Goal: Information Seeking & Learning: Check status

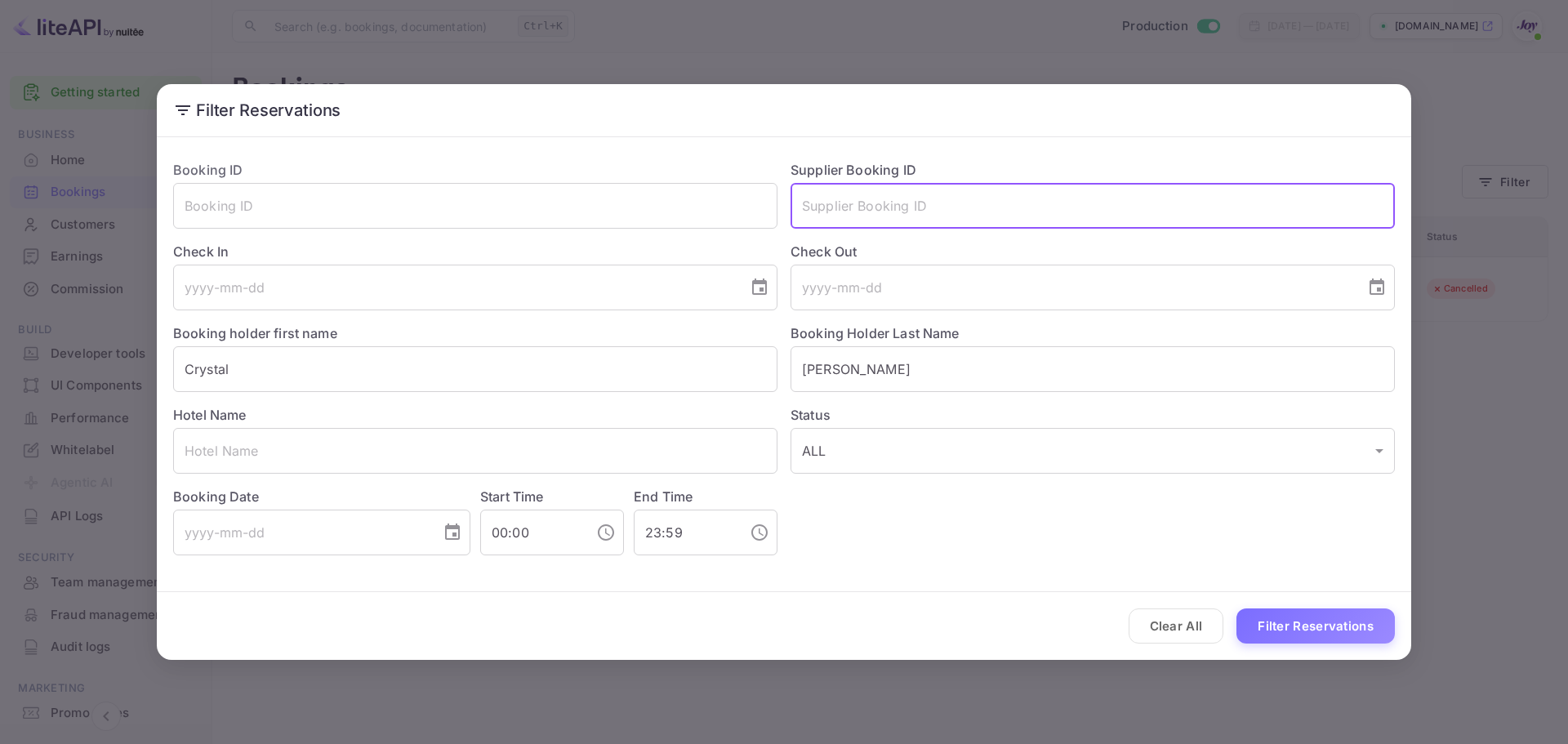
click at [873, 216] on input "text" at bounding box center [1093, 205] width 604 height 46
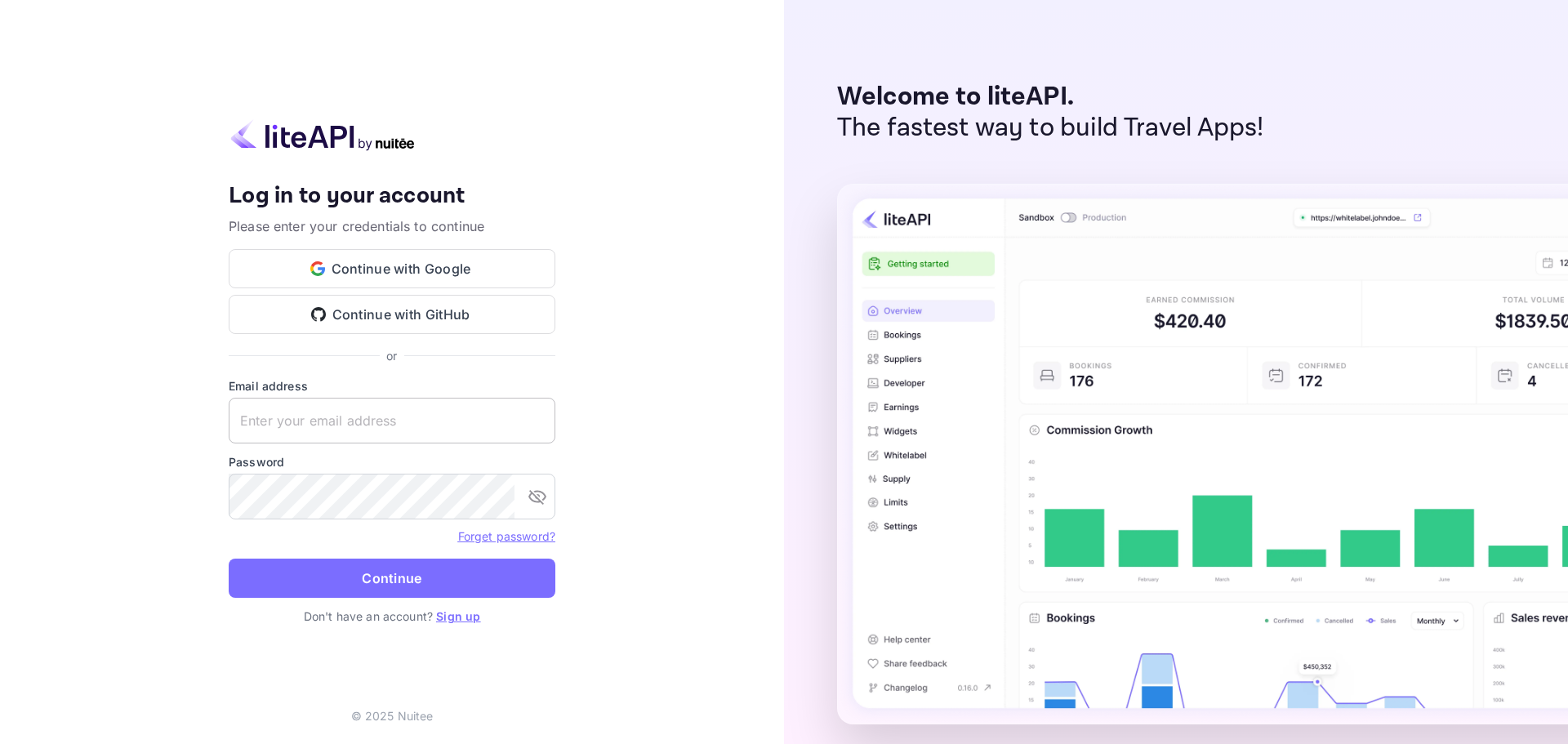
click at [296, 424] on input "text" at bounding box center [392, 420] width 327 height 46
paste input "[EMAIL_ADDRESS][DOMAIN_NAME]"
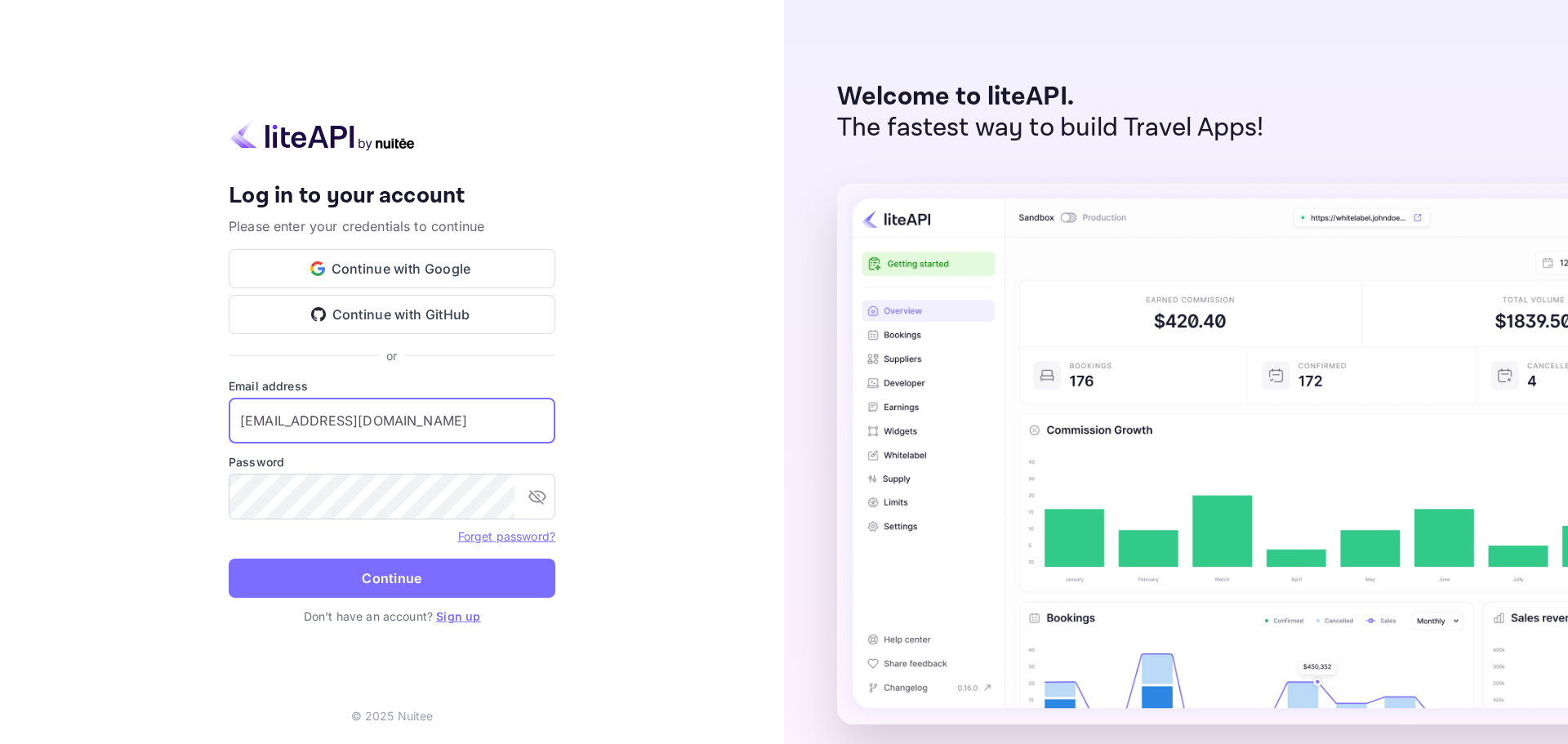
type input "[EMAIL_ADDRESS][DOMAIN_NAME]"
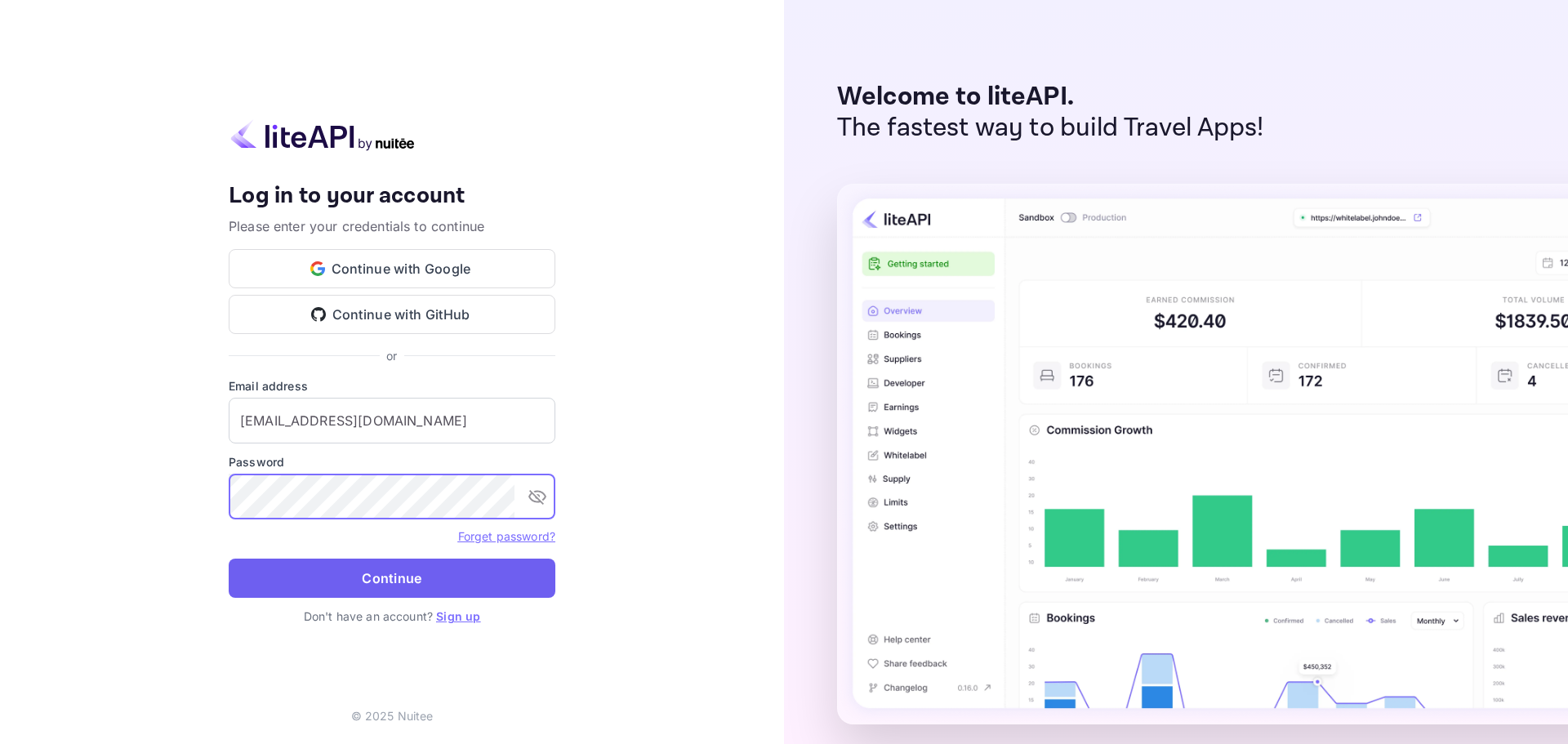
click at [396, 587] on button "Continue" at bounding box center [392, 577] width 327 height 39
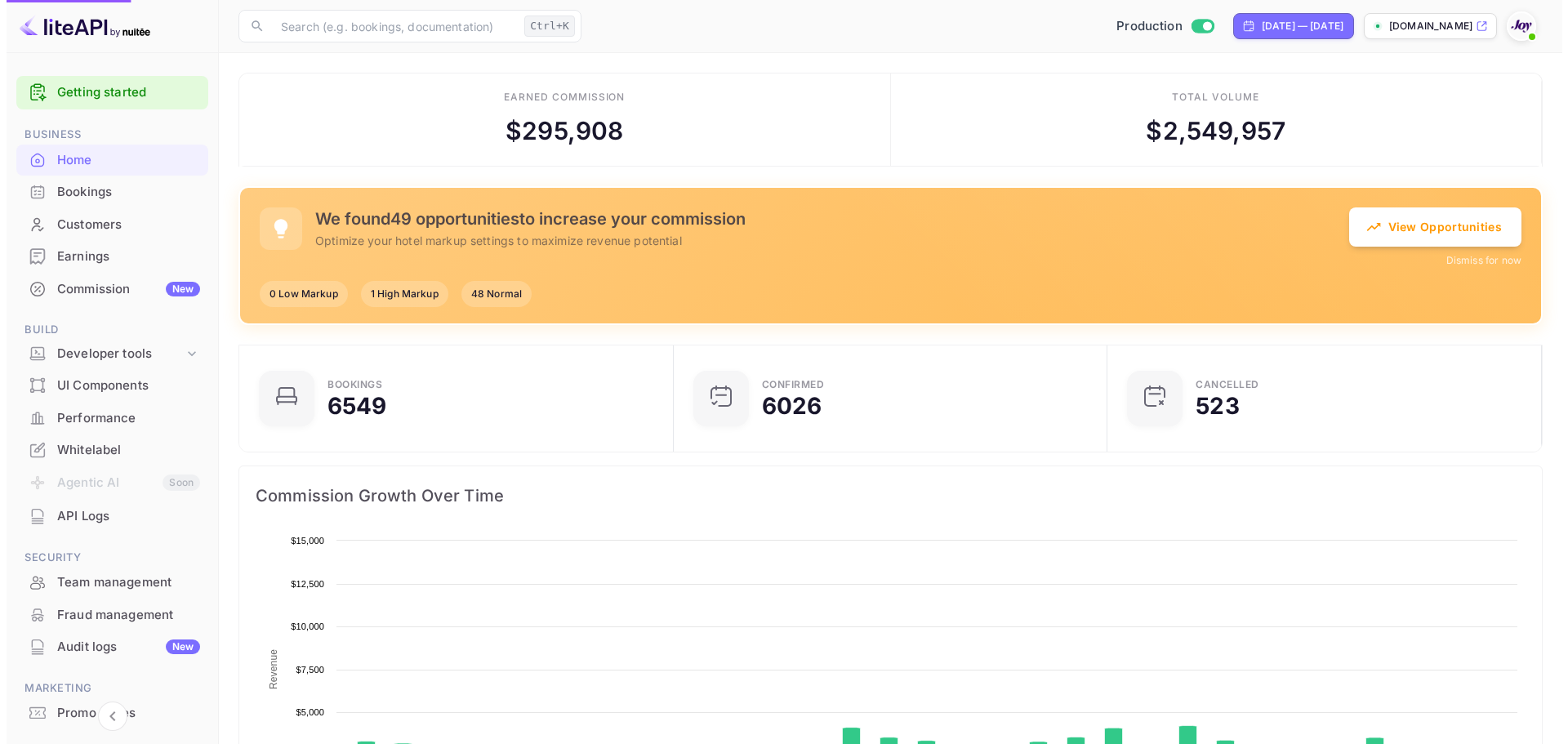
scroll to position [253, 412]
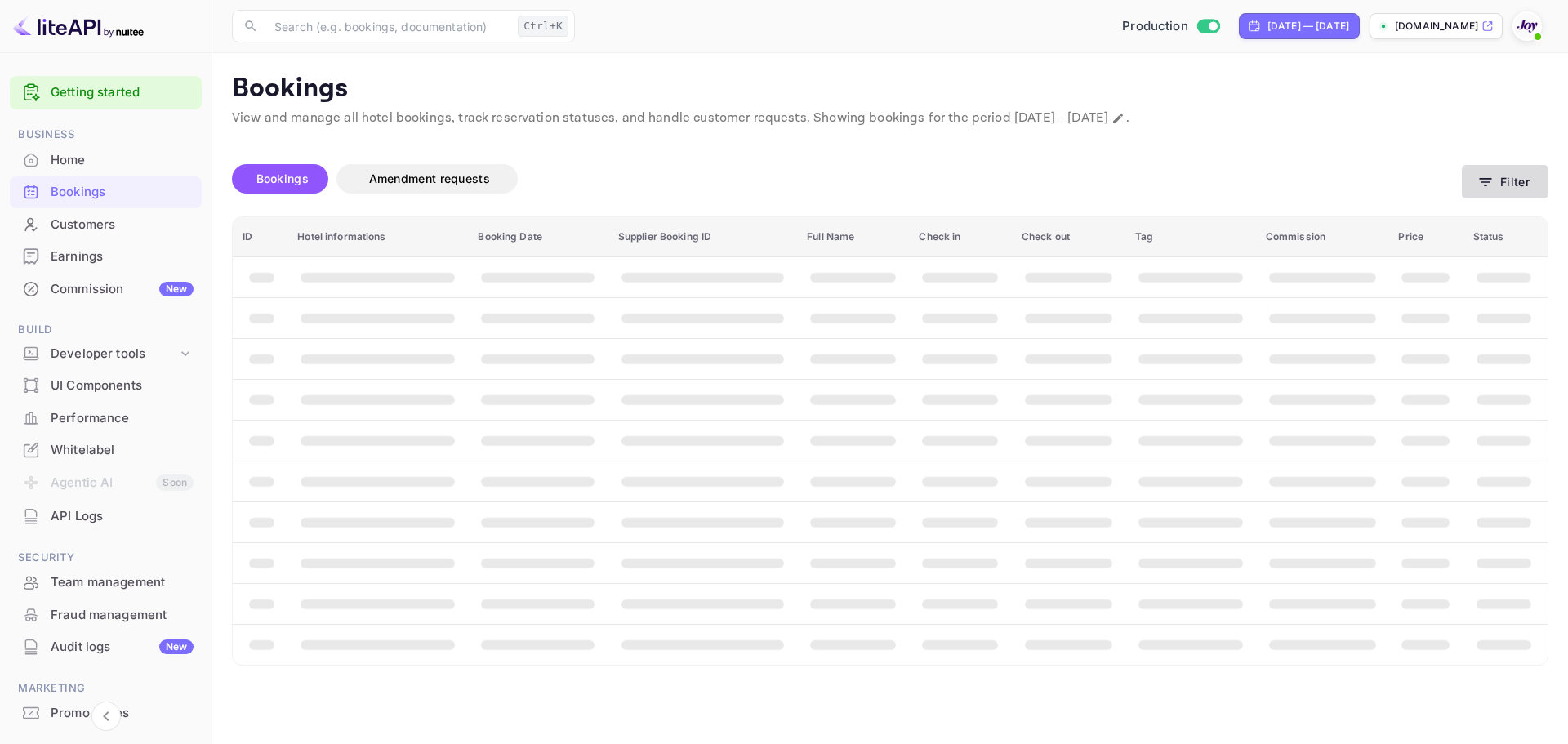
click at [1507, 177] on button "Filter" at bounding box center [1505, 181] width 86 height 34
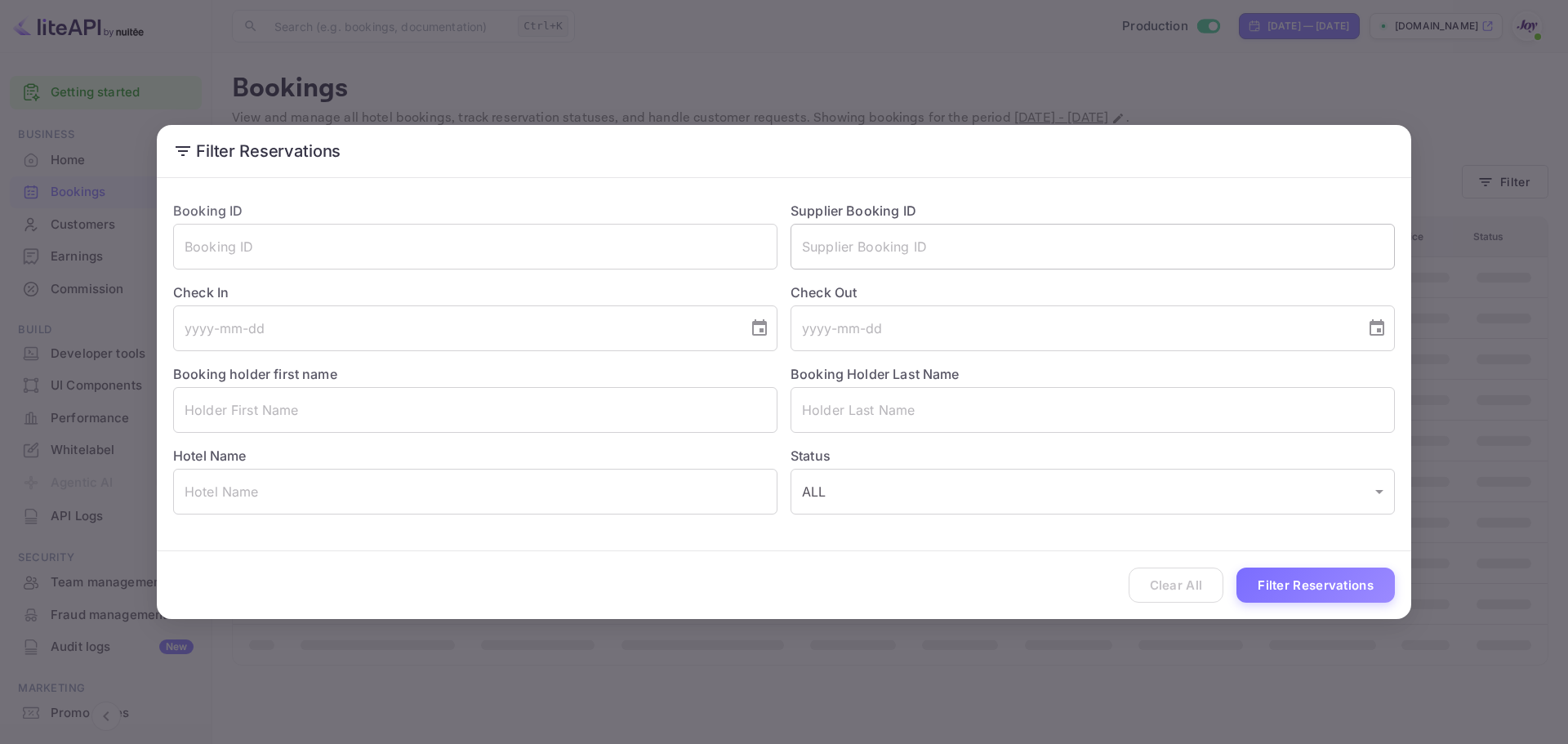
click at [905, 253] on input "text" at bounding box center [1093, 246] width 604 height 46
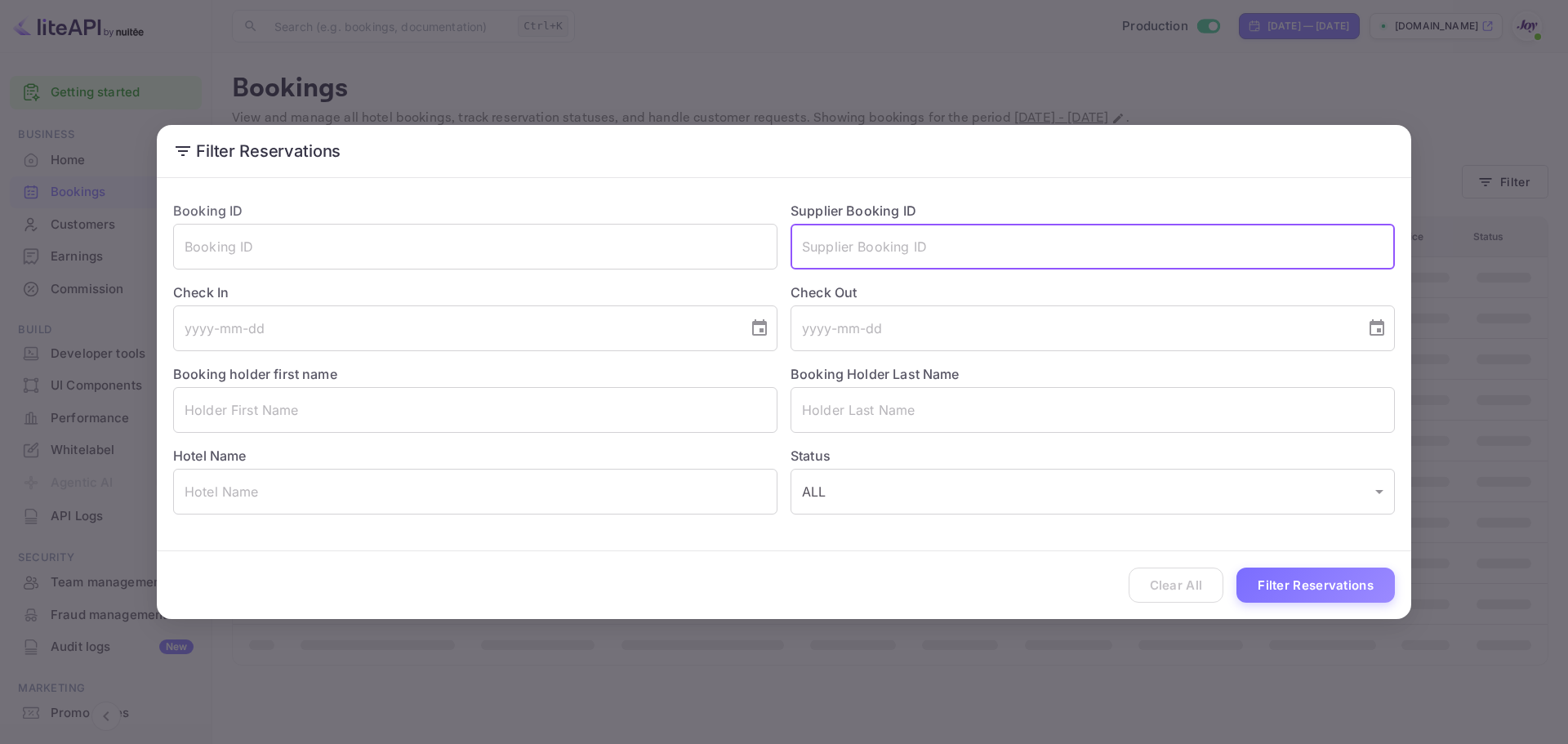
paste input "b@EFDKrVFJ8FX@2"
click at [888, 239] on input "b@EFDKrVFJ8FX@2" at bounding box center [1093, 246] width 604 height 46
paste input "9389073"
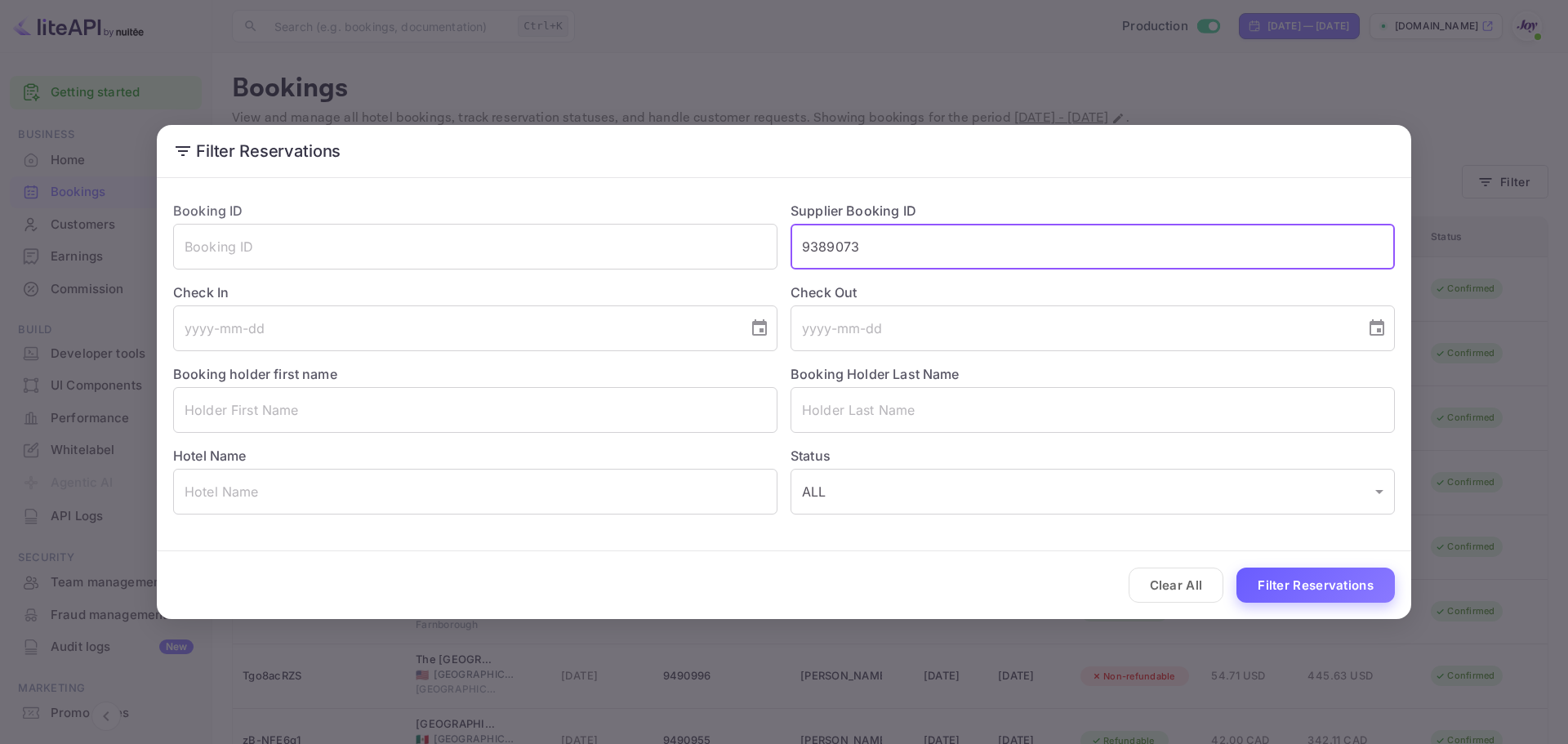
click at [1351, 596] on button "Filter Reservations" at bounding box center [1316, 585] width 159 height 35
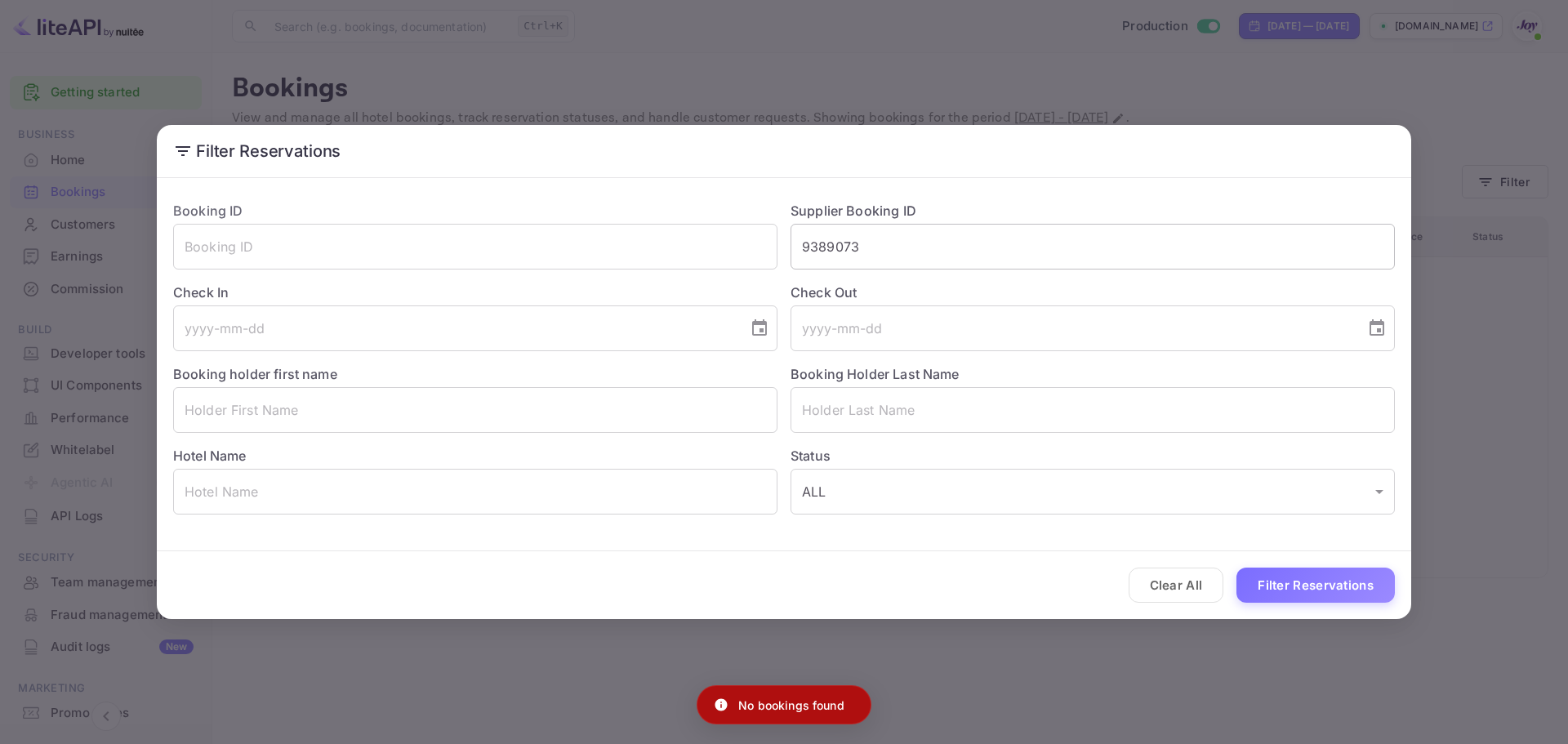
click at [895, 237] on input "9389073" at bounding box center [1093, 246] width 604 height 46
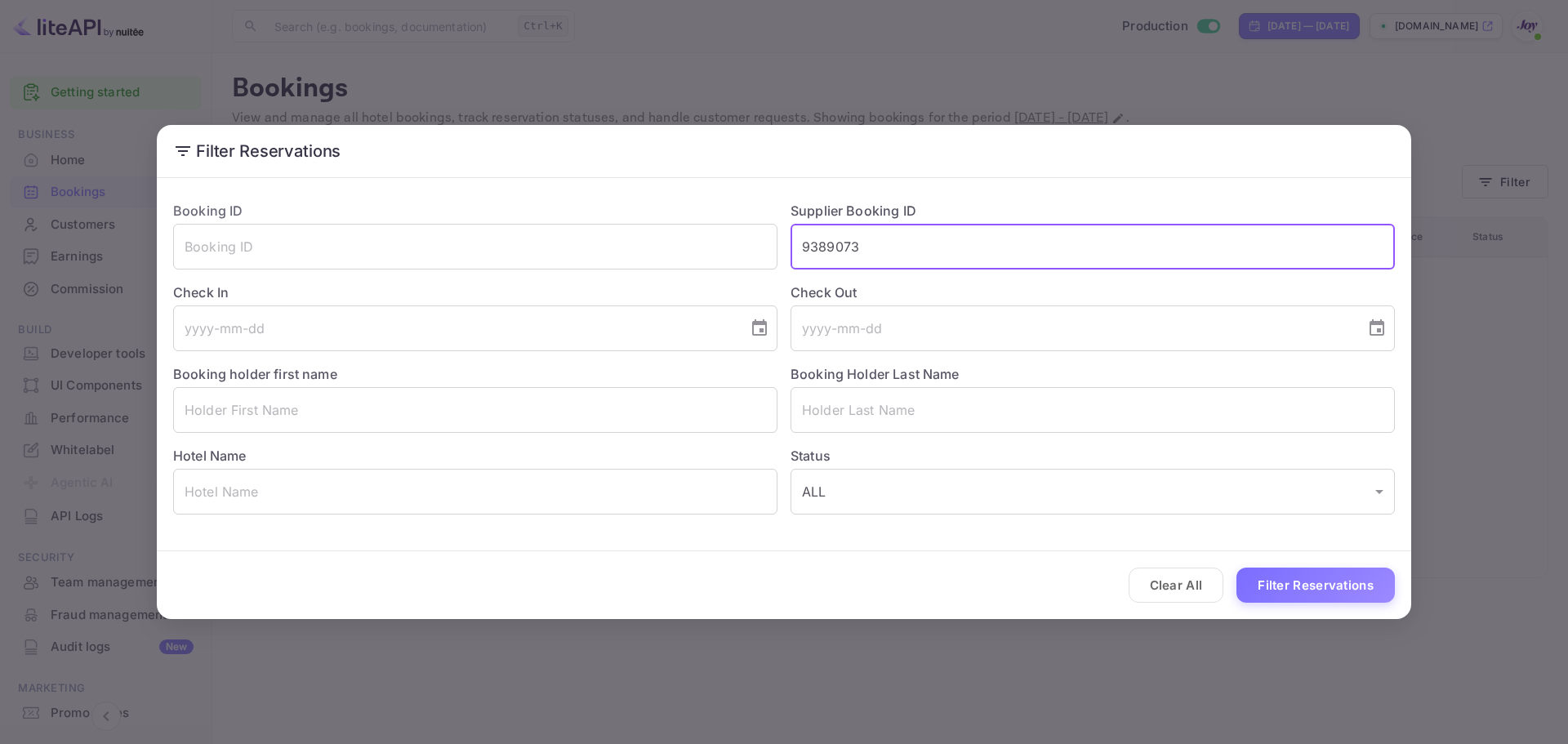
type input "9389073"
click at [1237, 568] on button "Filter Reservations" at bounding box center [1316, 585] width 159 height 35
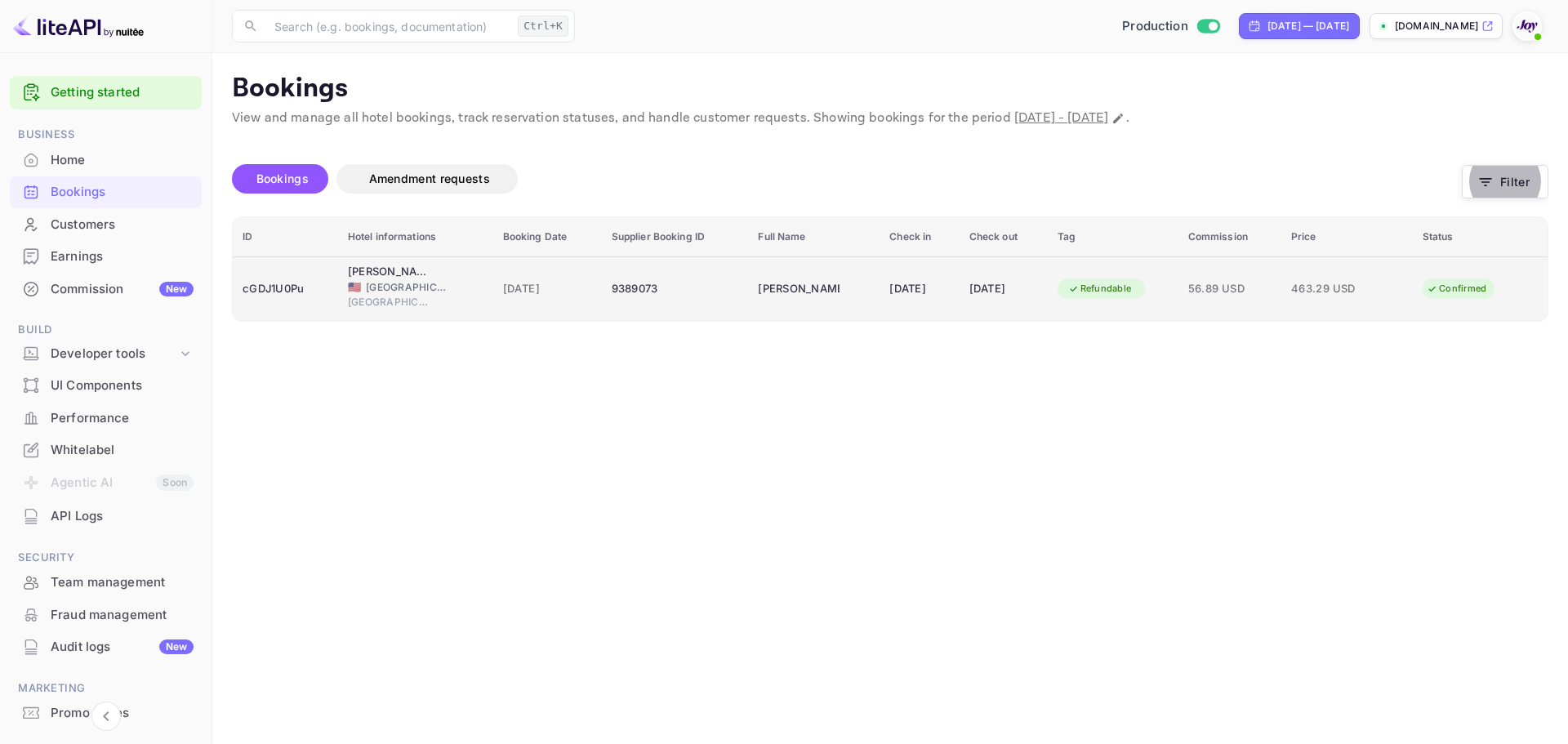
click at [794, 290] on div "Jennifer Etscorn" at bounding box center [798, 289] width 82 height 26
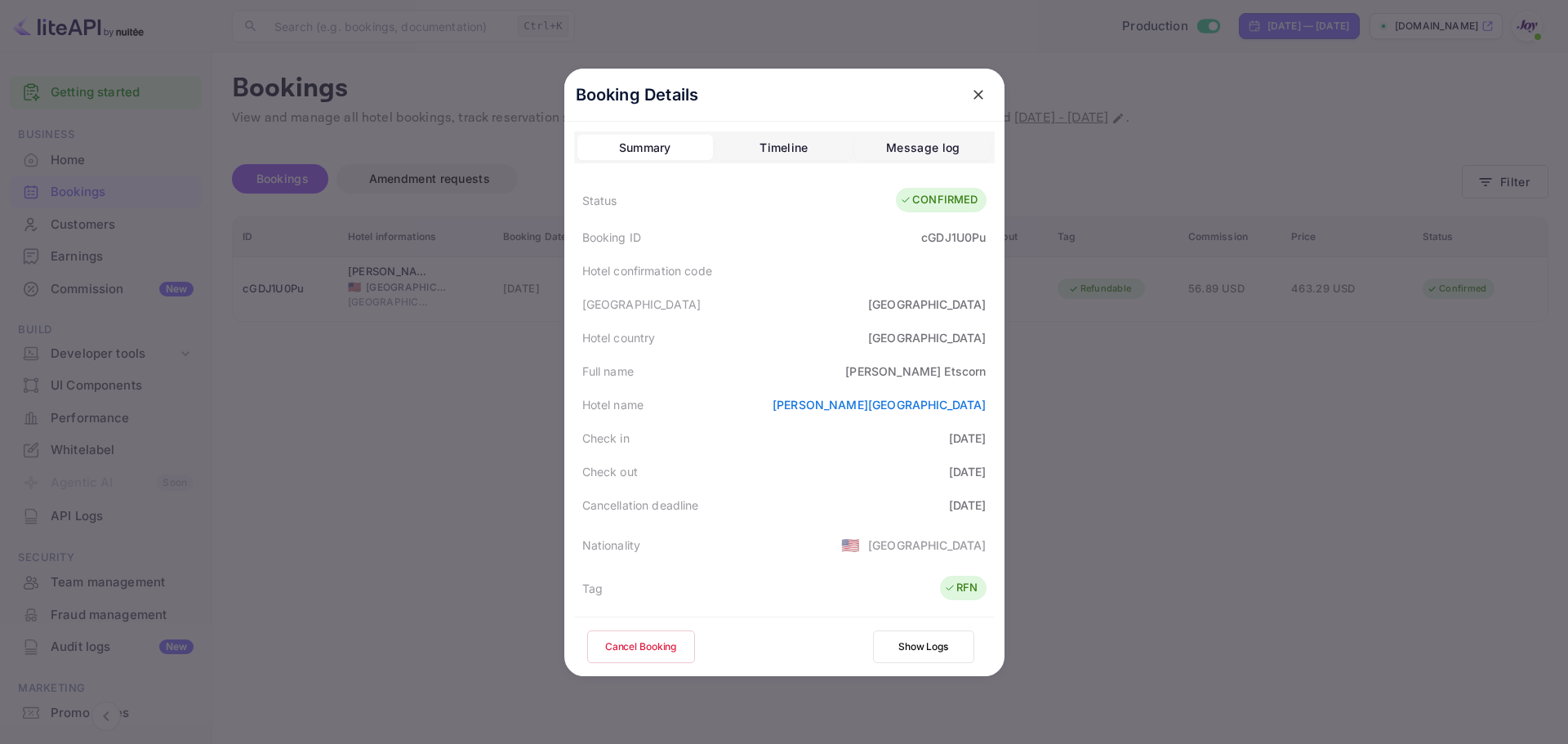
click at [501, 404] on div at bounding box center [784, 372] width 1568 height 744
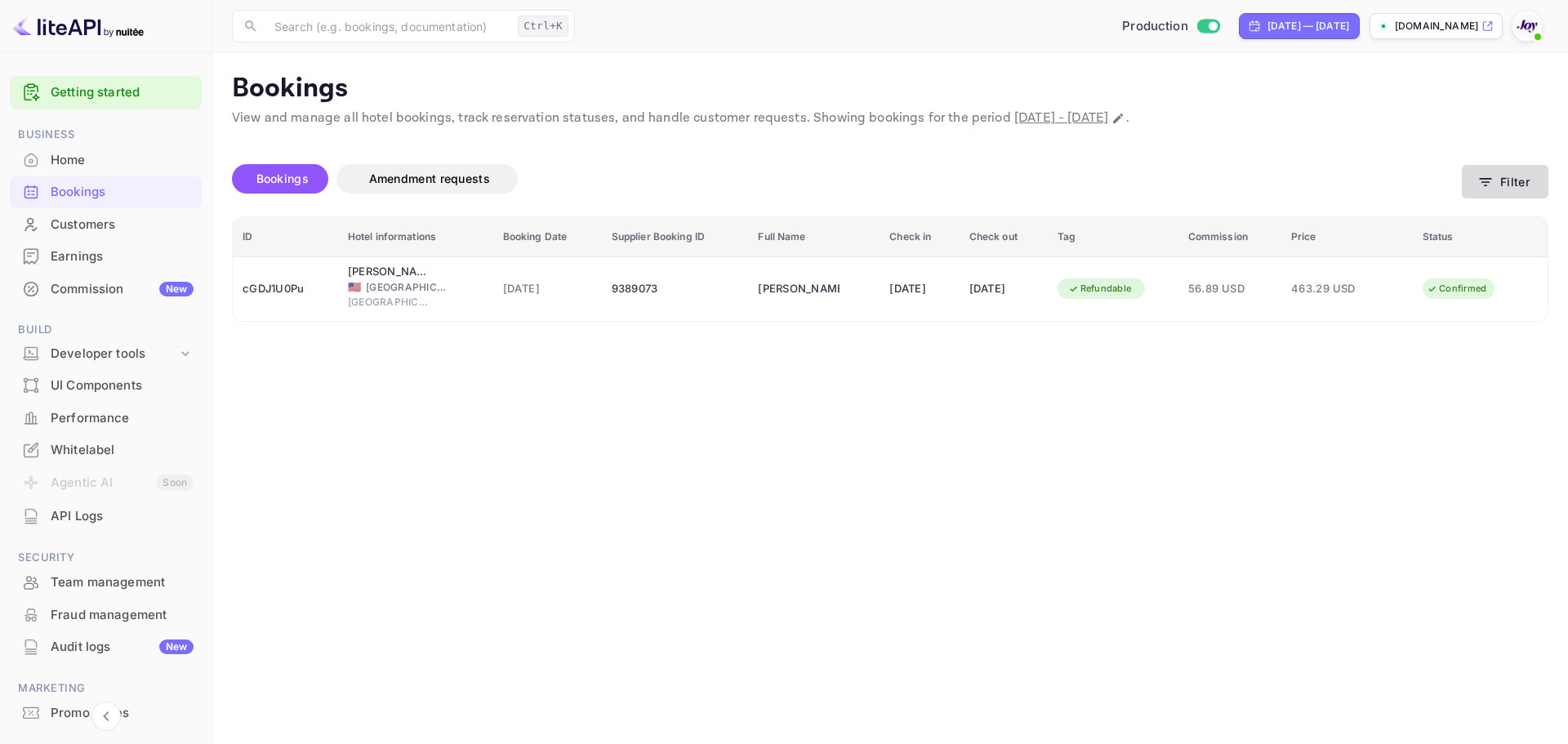
click at [1496, 181] on button "Filter" at bounding box center [1505, 181] width 86 height 34
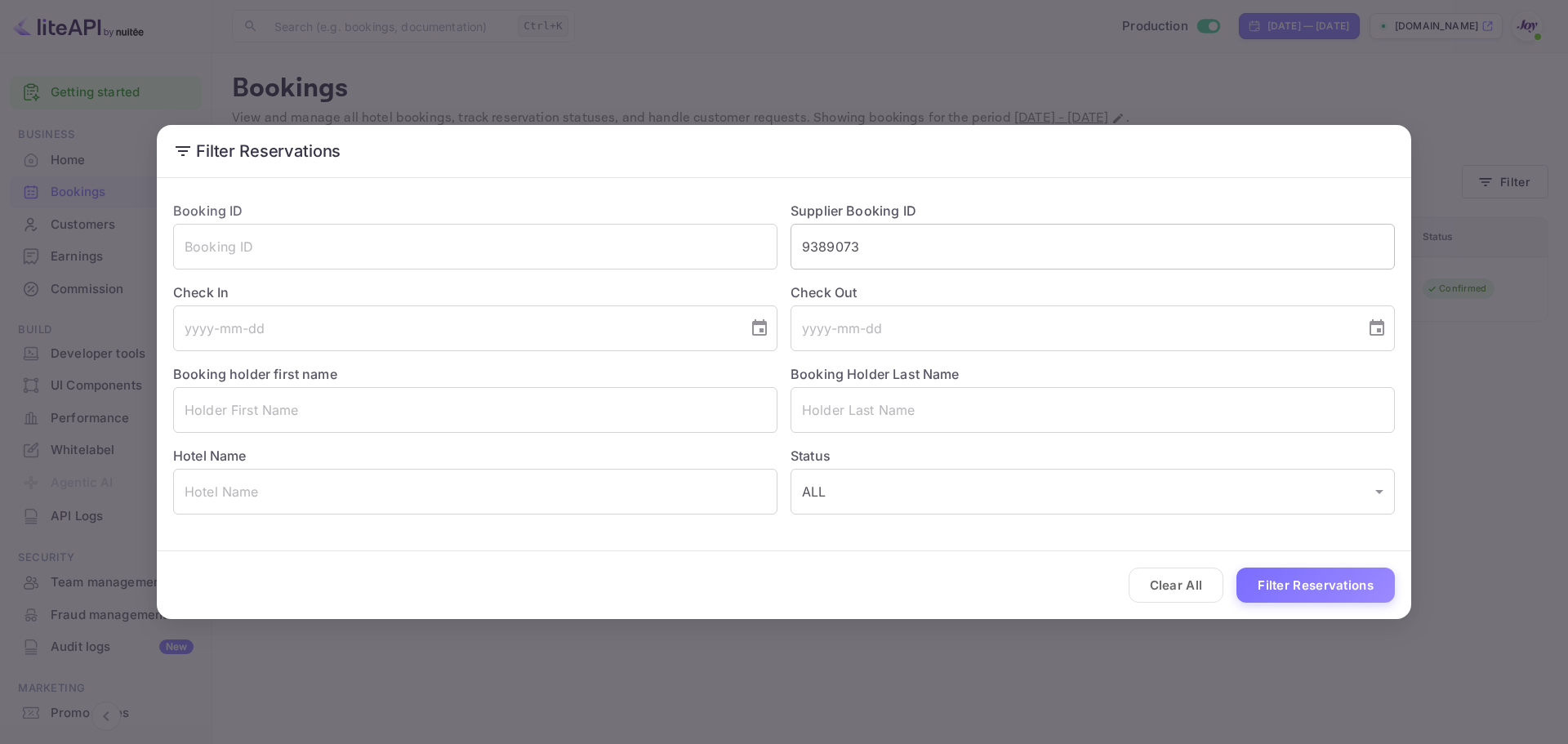
click at [834, 227] on input "9389073" at bounding box center [1093, 246] width 604 height 46
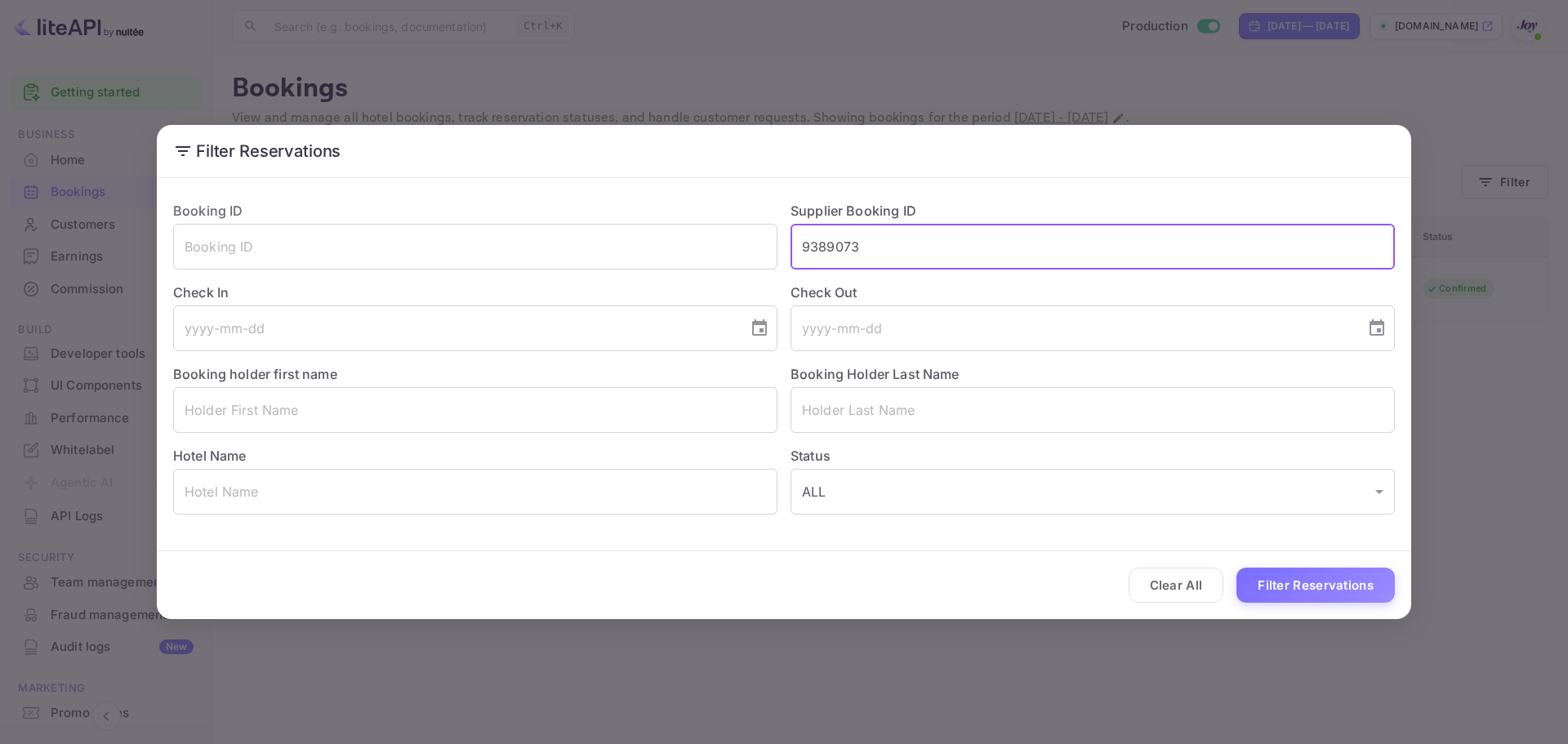
paste input "9389206"
click at [1237, 568] on button "Filter Reservations" at bounding box center [1316, 585] width 159 height 35
click at [806, 243] on input "9389206" at bounding box center [1093, 246] width 604 height 46
type input "9389206"
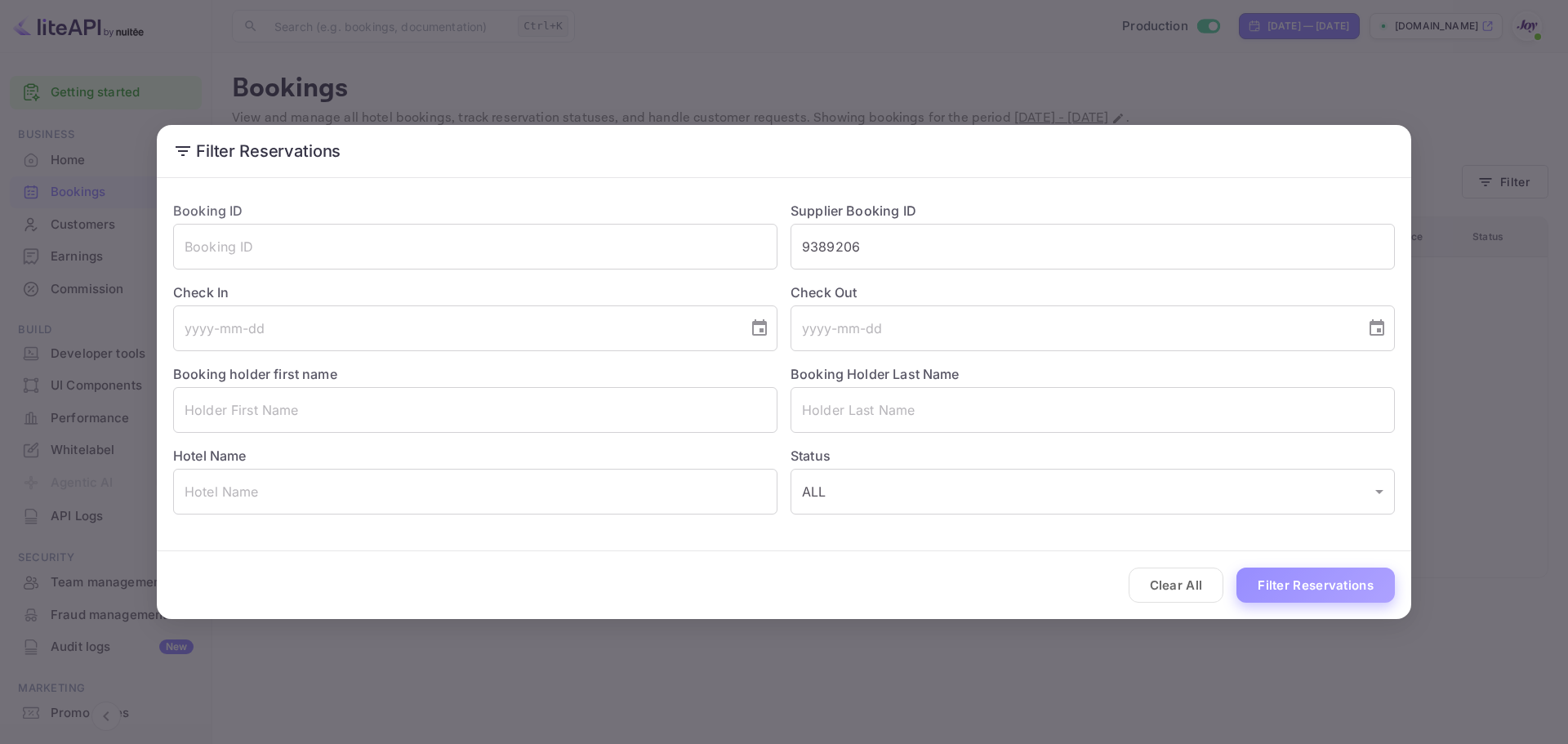
click at [1363, 587] on button "Filter Reservations" at bounding box center [1316, 585] width 159 height 35
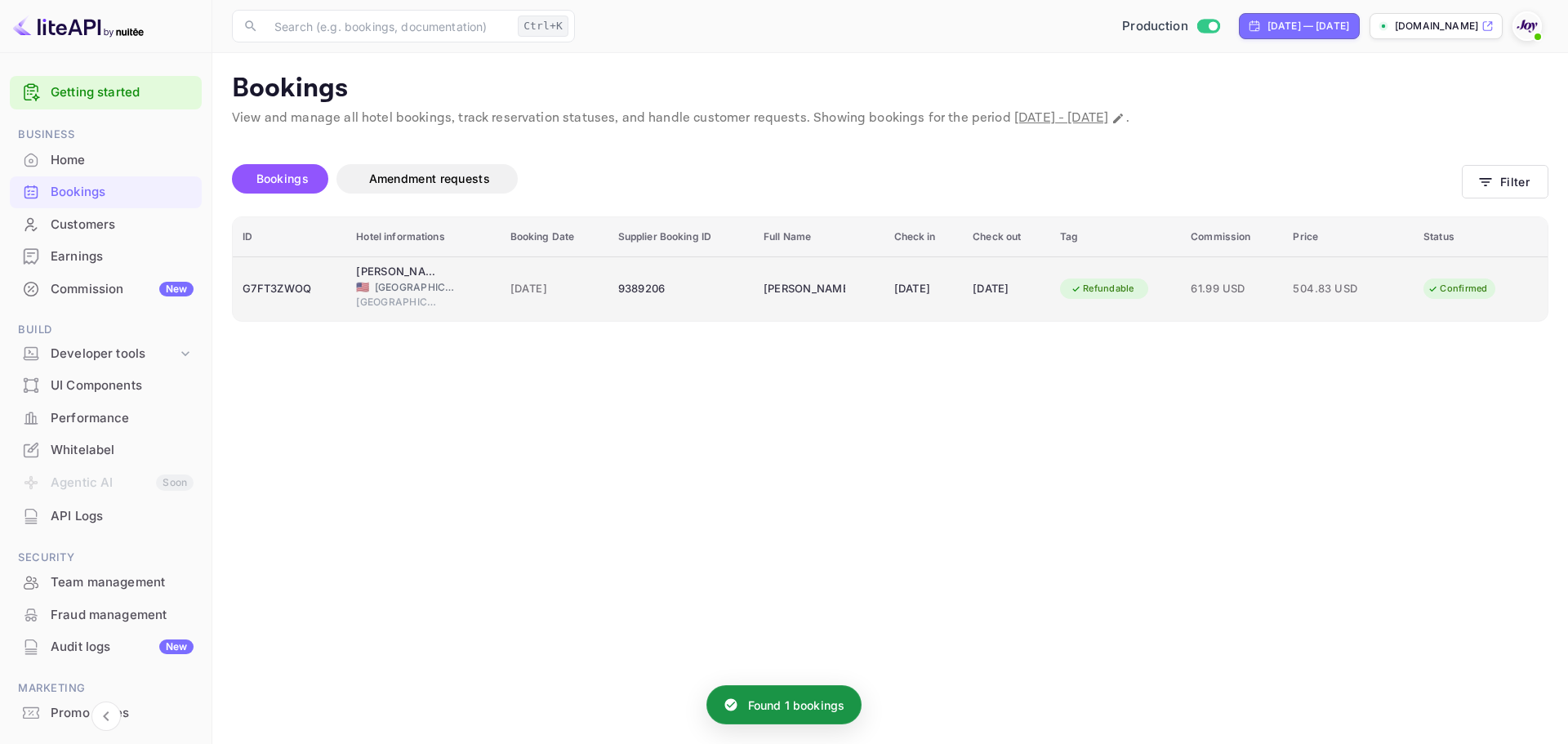
click at [1301, 293] on td "504.83 USD" at bounding box center [1348, 288] width 130 height 65
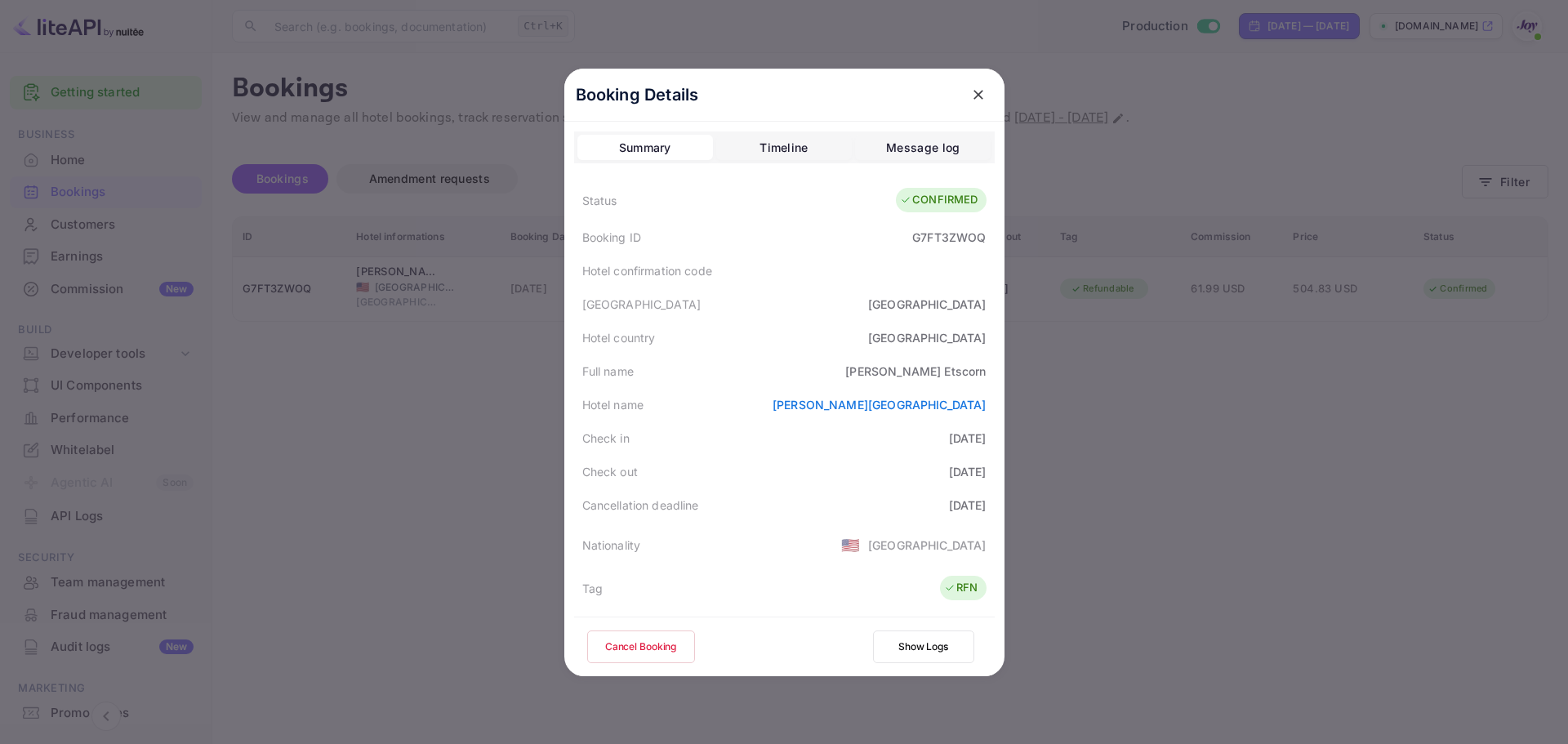
click at [1299, 530] on div at bounding box center [784, 372] width 1568 height 744
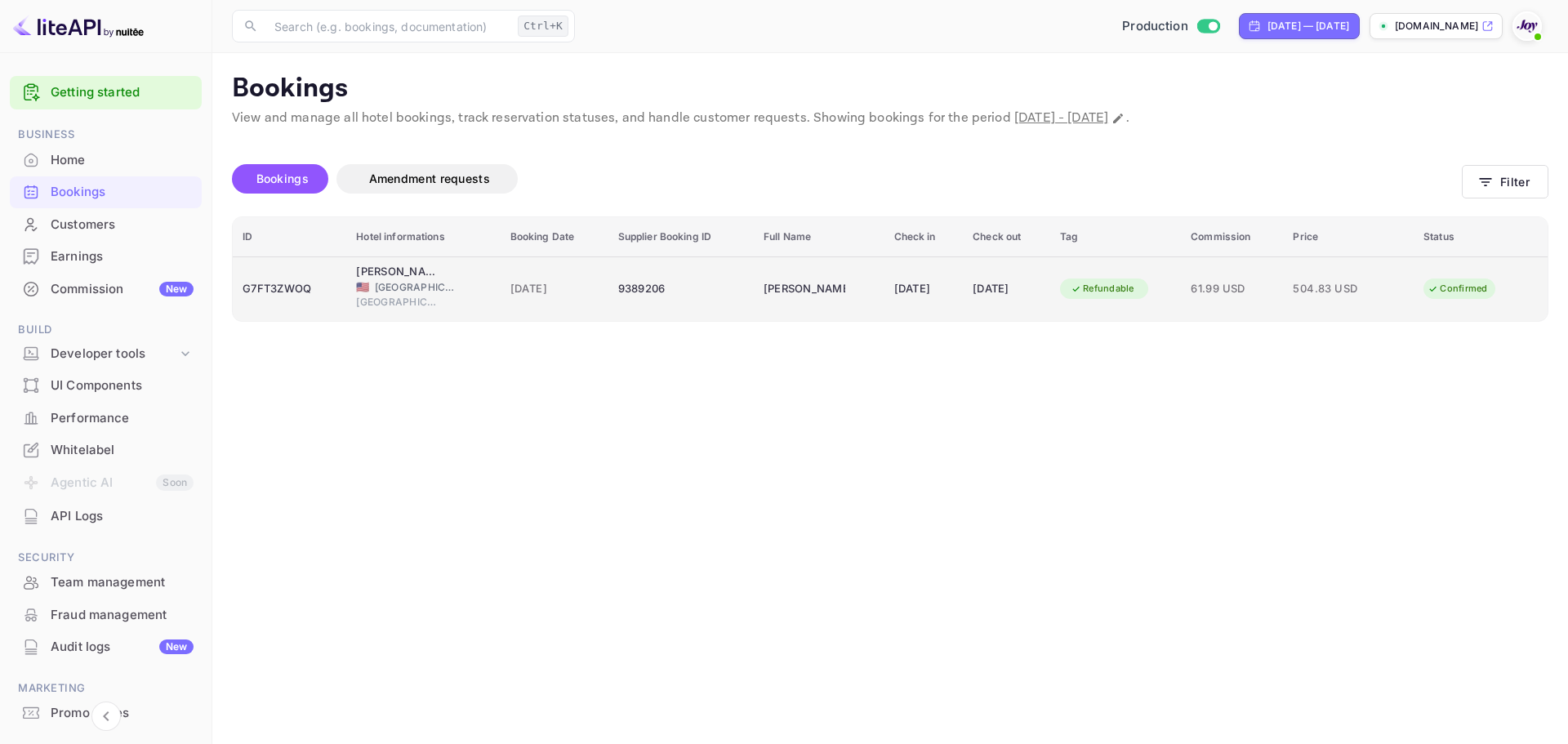
click at [772, 313] on td "Jennifer Etscorn" at bounding box center [819, 288] width 130 height 65
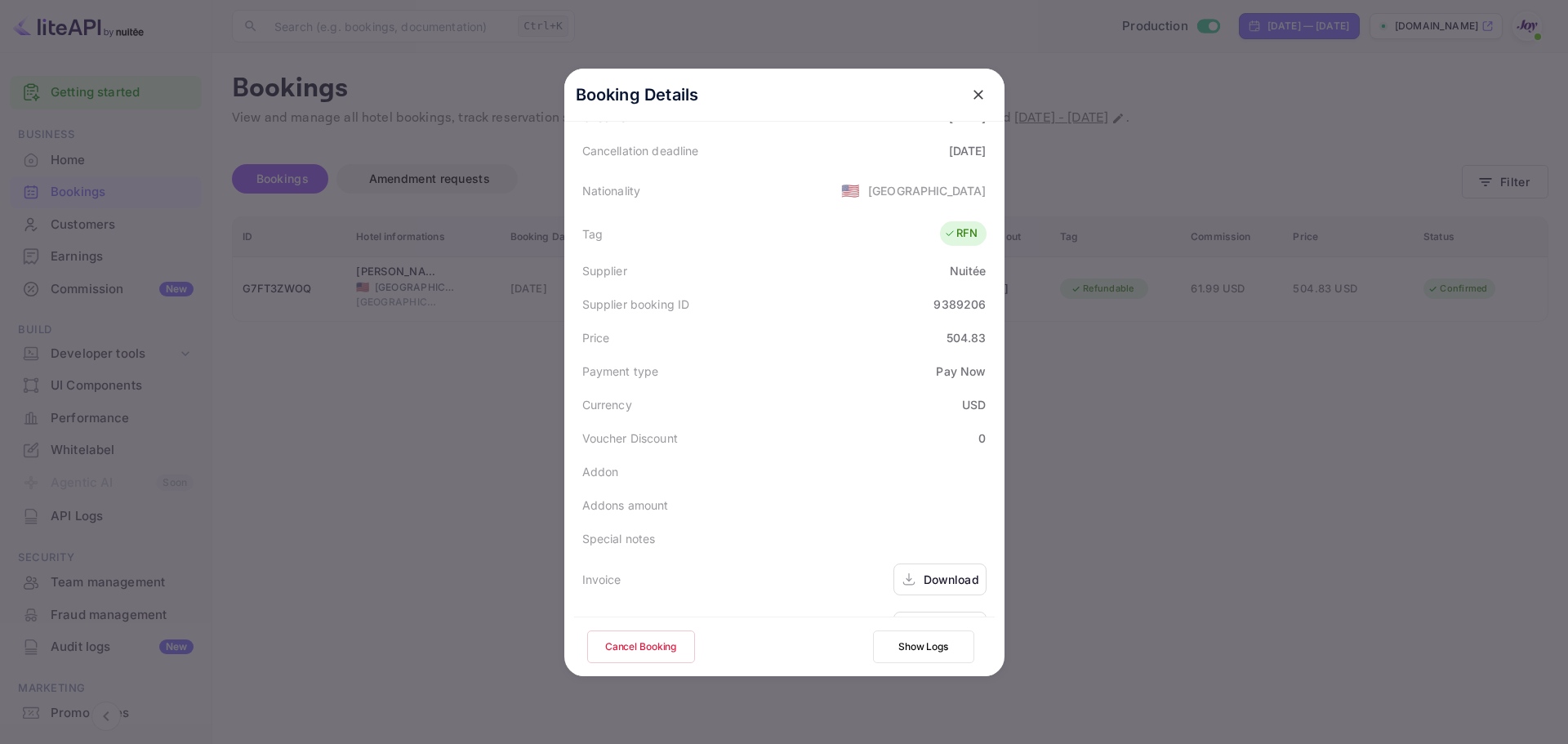
scroll to position [396, 0]
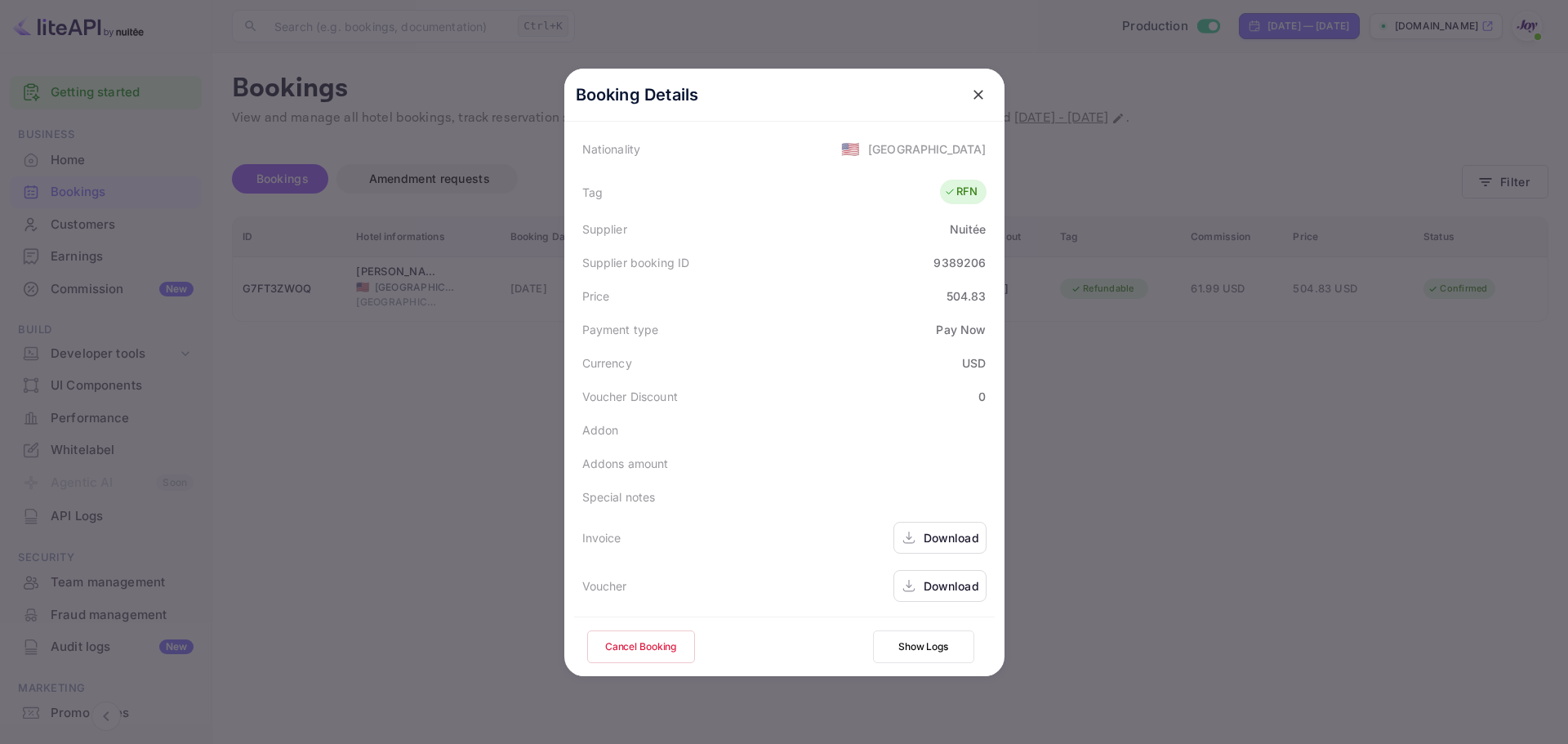
click at [935, 585] on div "Download" at bounding box center [952, 586] width 55 height 17
click at [1162, 624] on div at bounding box center [784, 372] width 1568 height 744
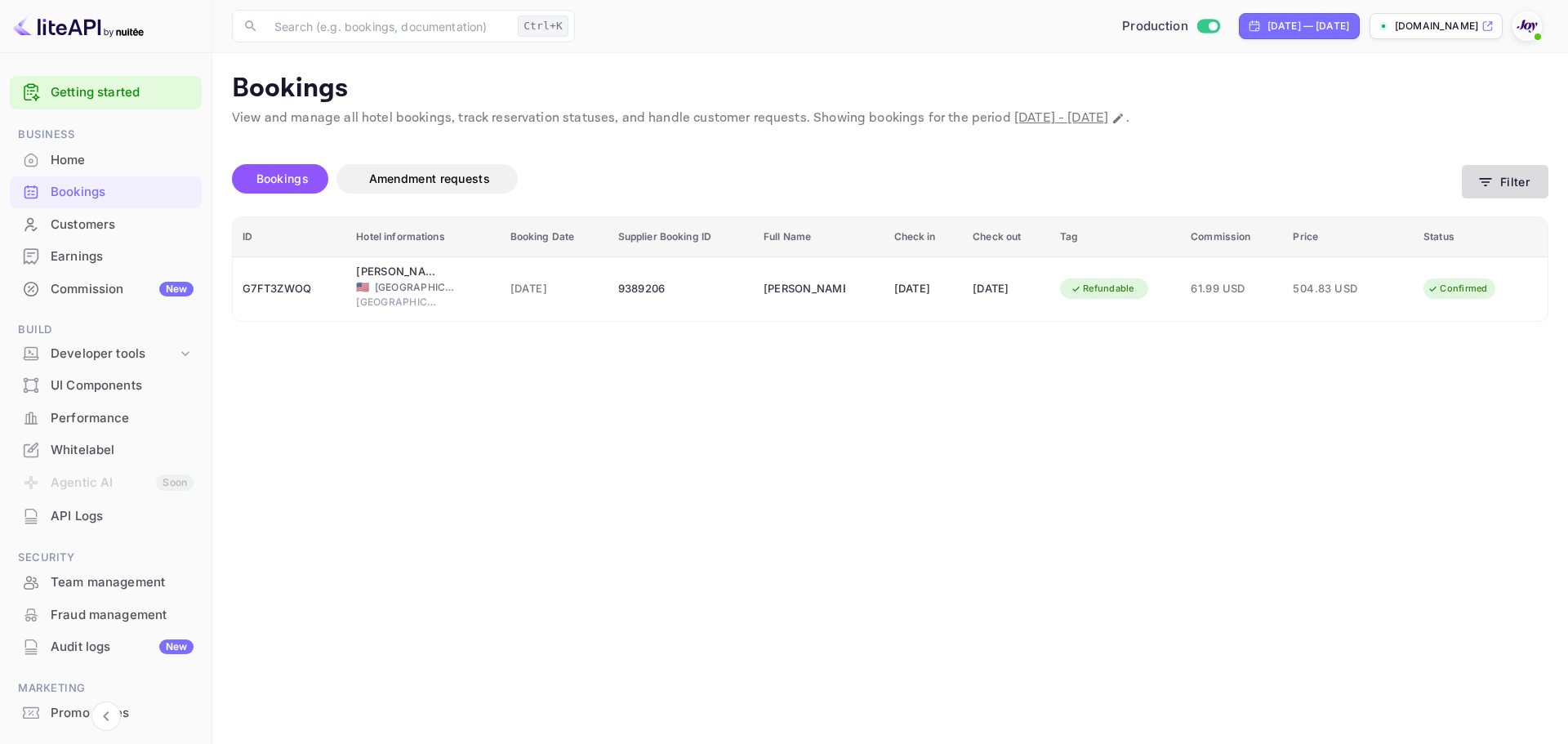
click at [1485, 191] on button "Filter" at bounding box center [1505, 181] width 86 height 34
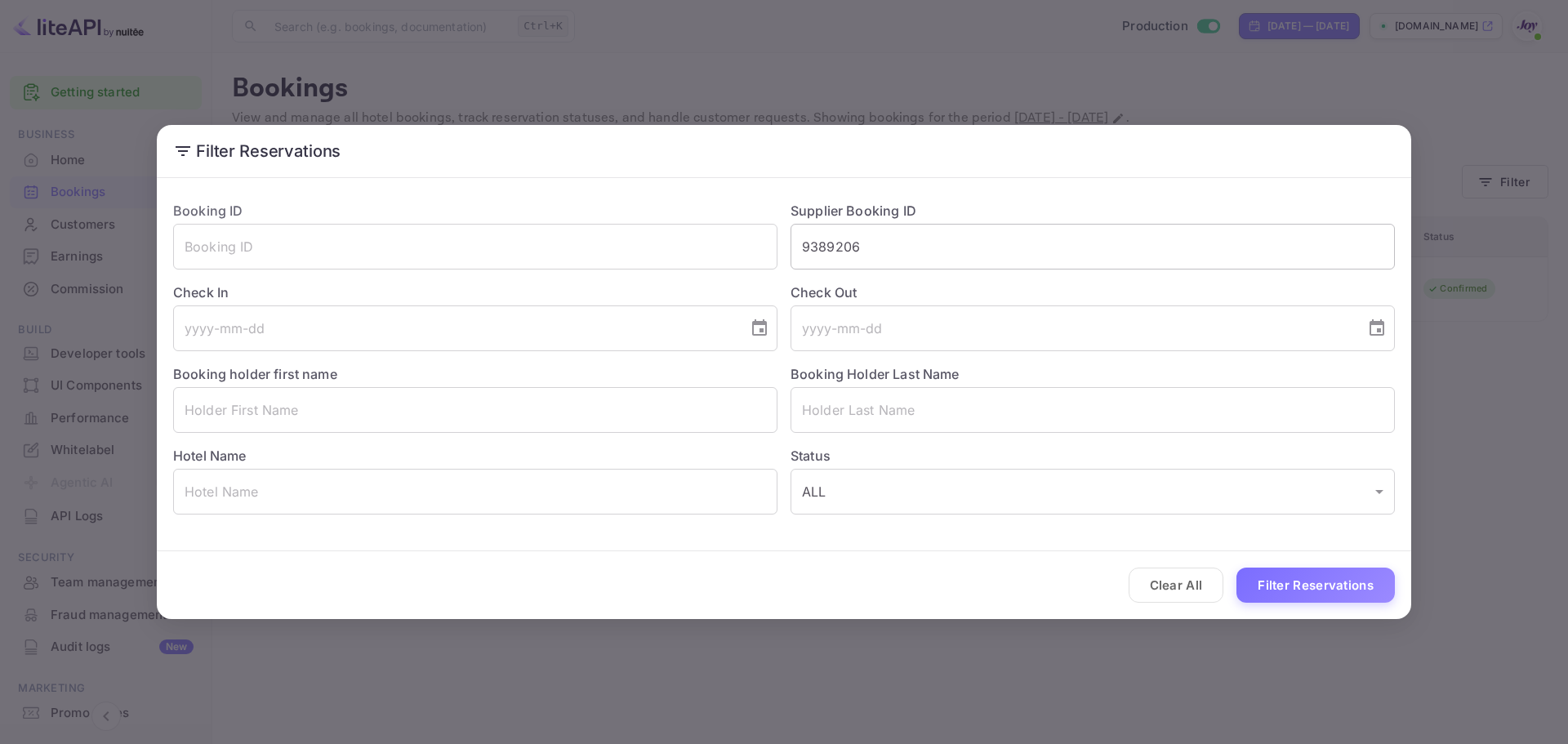
click at [902, 250] on input "9389206" at bounding box center [1093, 246] width 604 height 46
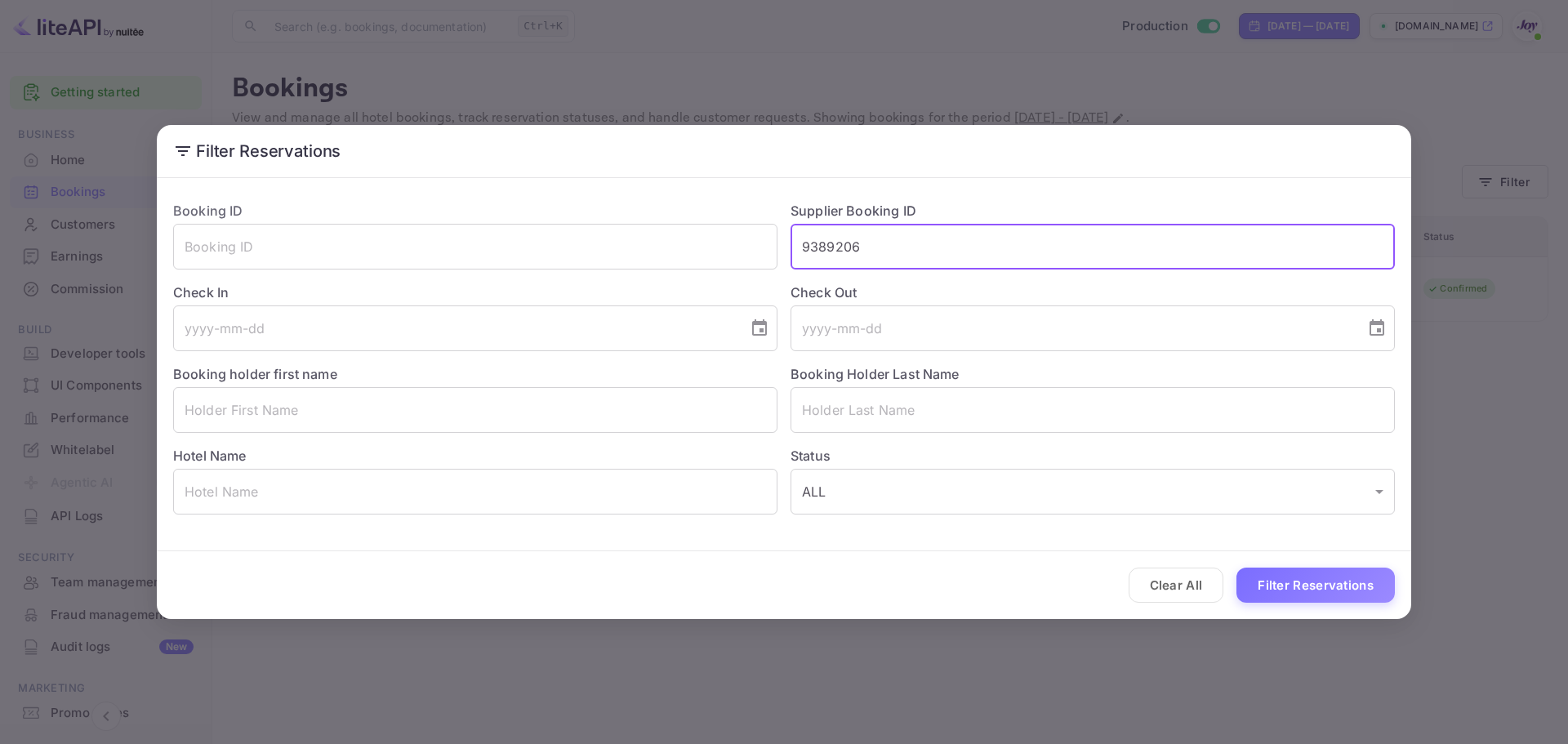
paste input "073"
type input "9389073"
click at [1310, 591] on button "Filter Reservations" at bounding box center [1316, 585] width 159 height 35
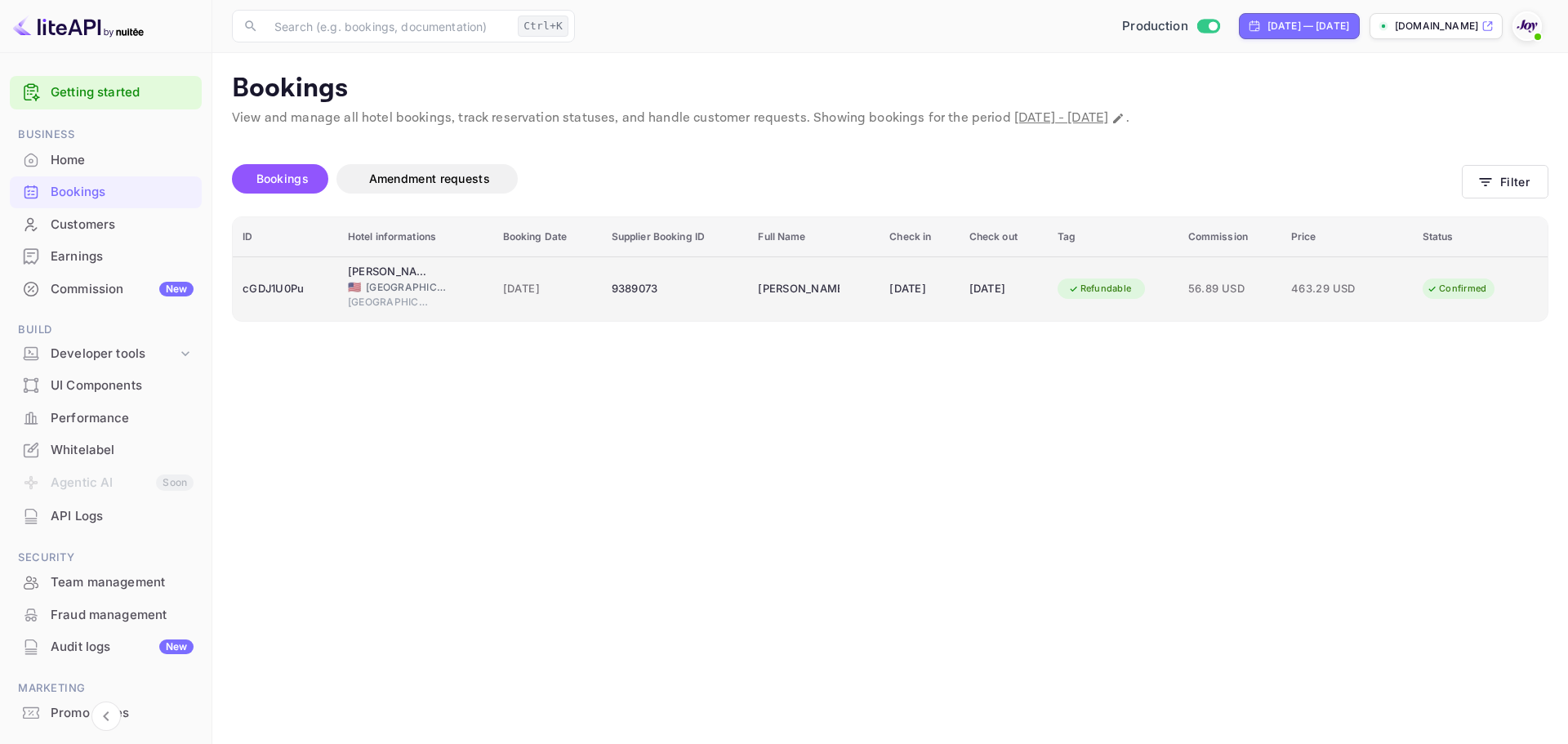
click at [1169, 291] on div "Refundable" at bounding box center [1113, 289] width 111 height 26
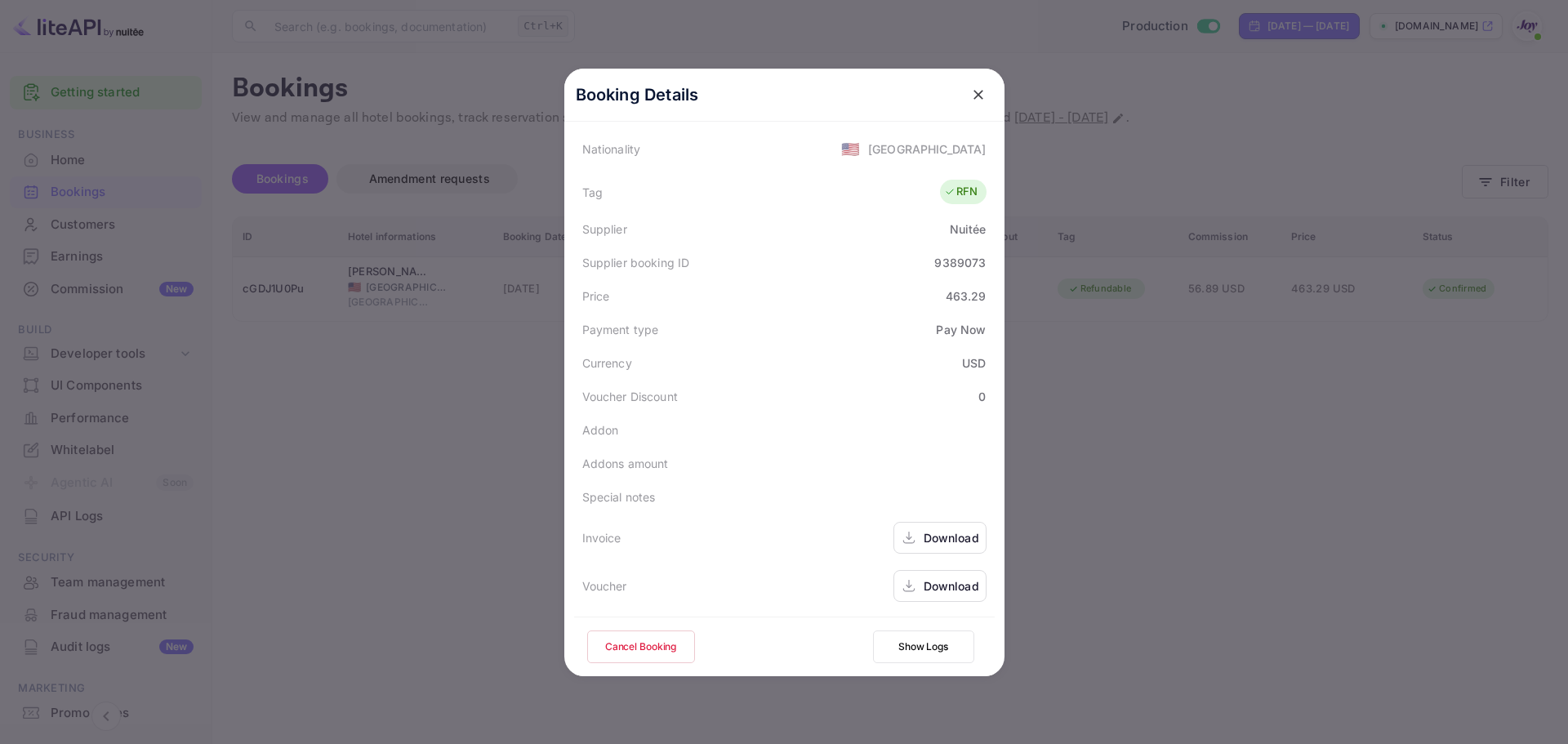
click at [924, 587] on div "Download" at bounding box center [952, 586] width 55 height 17
drag, startPoint x: 1374, startPoint y: 481, endPoint x: 1278, endPoint y: 401, distance: 125.0
click at [1372, 482] on div at bounding box center [784, 372] width 1568 height 744
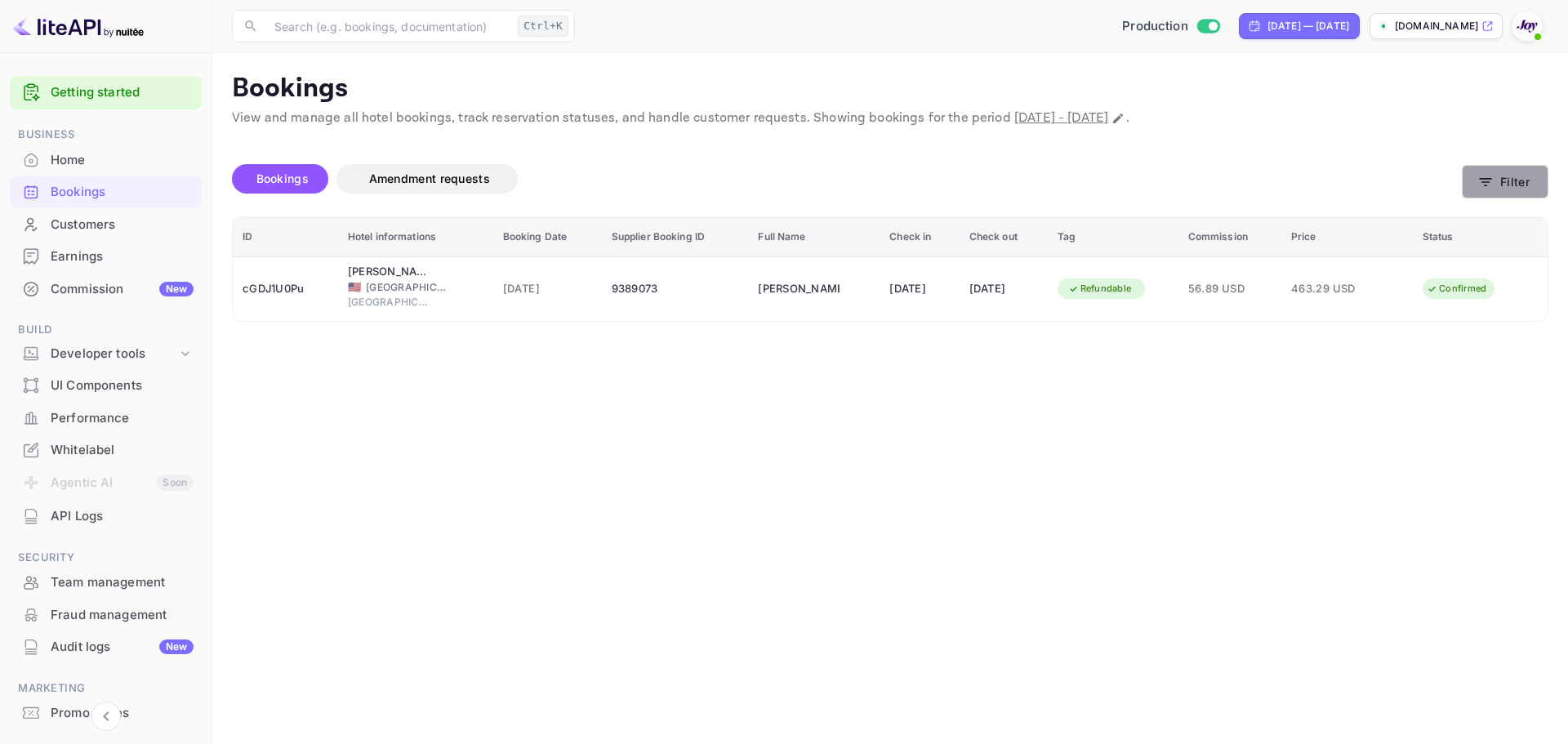
click at [1512, 174] on button "Filter" at bounding box center [1505, 181] width 86 height 34
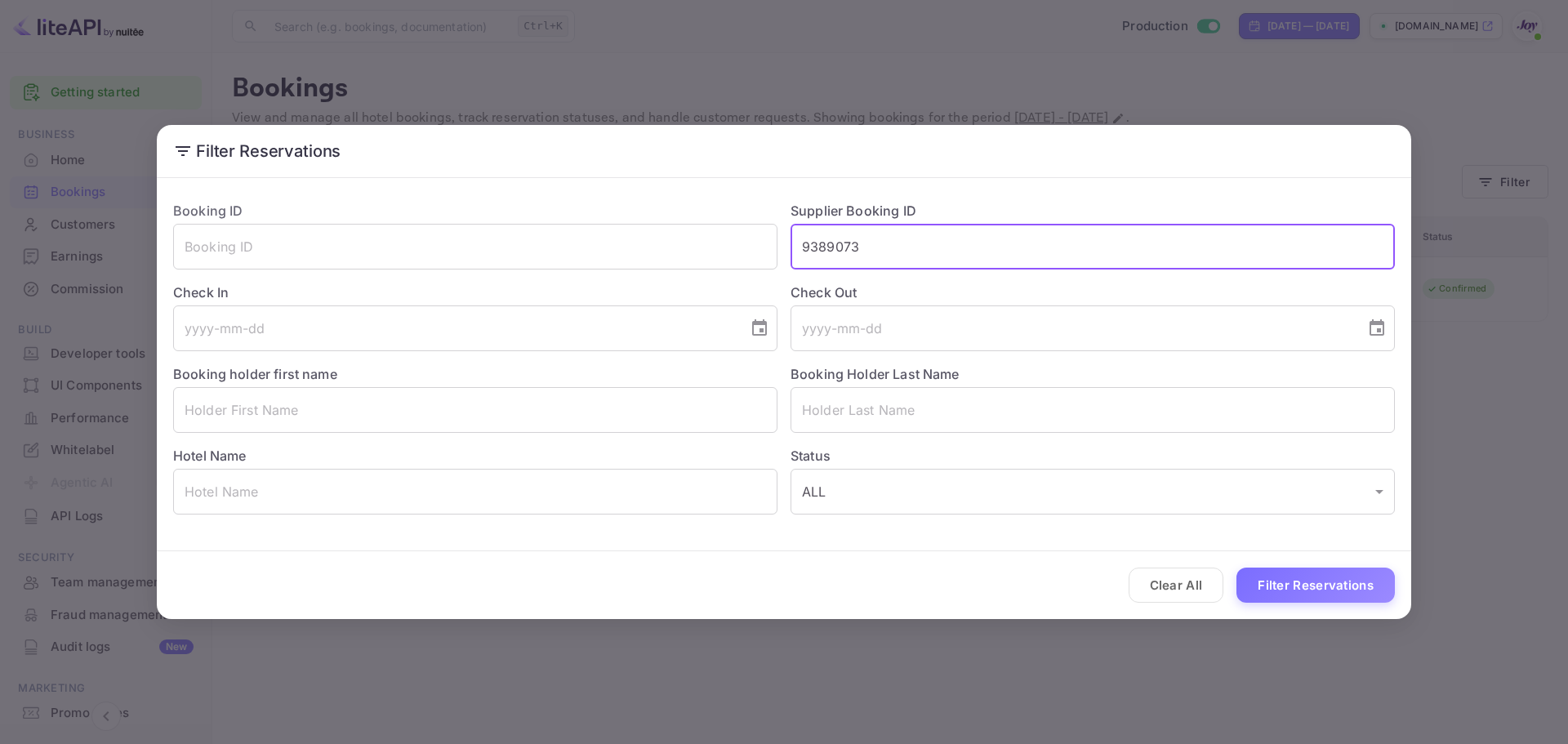
click at [861, 247] on input "9389073" at bounding box center [1093, 246] width 604 height 46
paste input "8712087"
type input "8712087"
click at [1333, 583] on button "Filter Reservations" at bounding box center [1316, 585] width 159 height 35
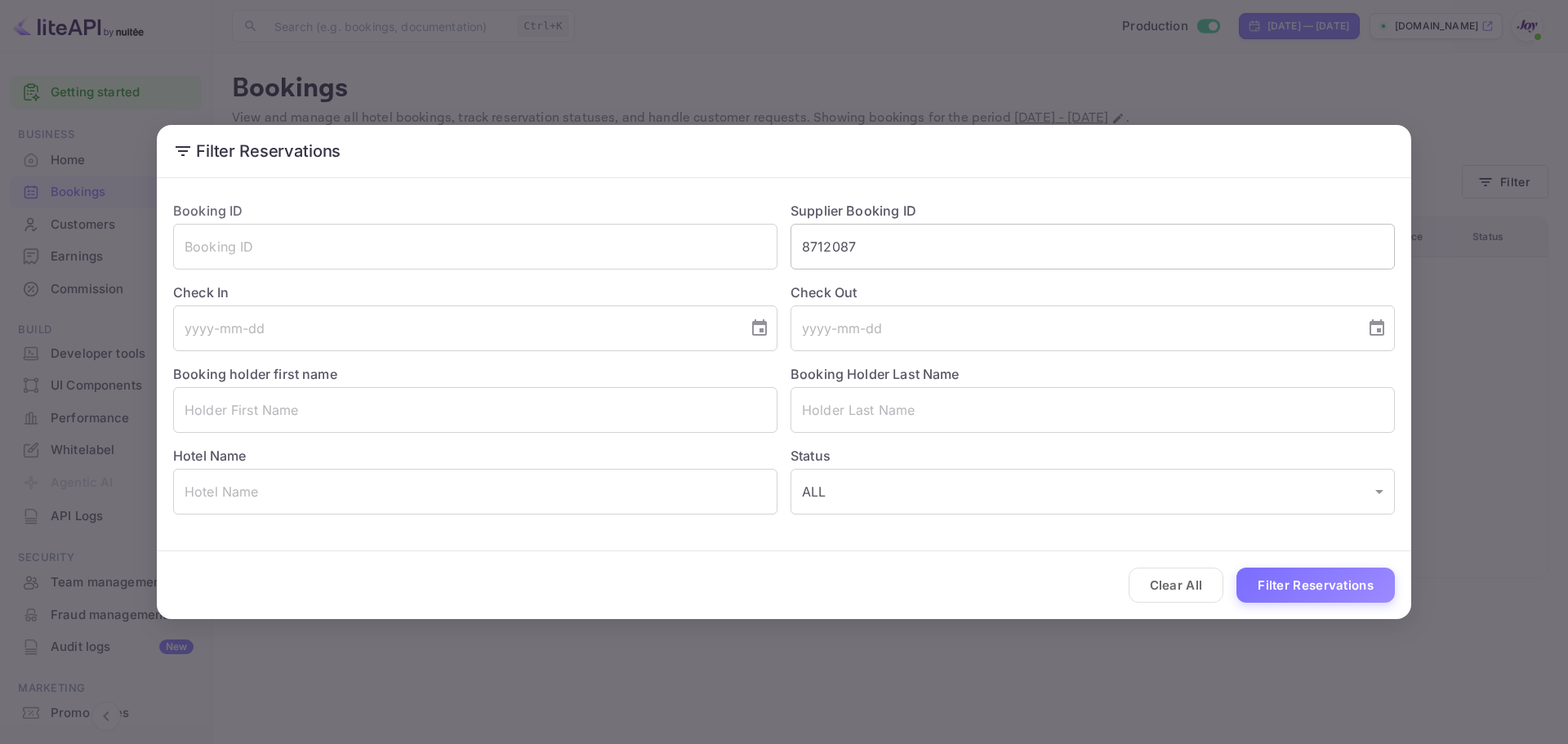
click at [855, 254] on input "8712087" at bounding box center [1093, 246] width 604 height 46
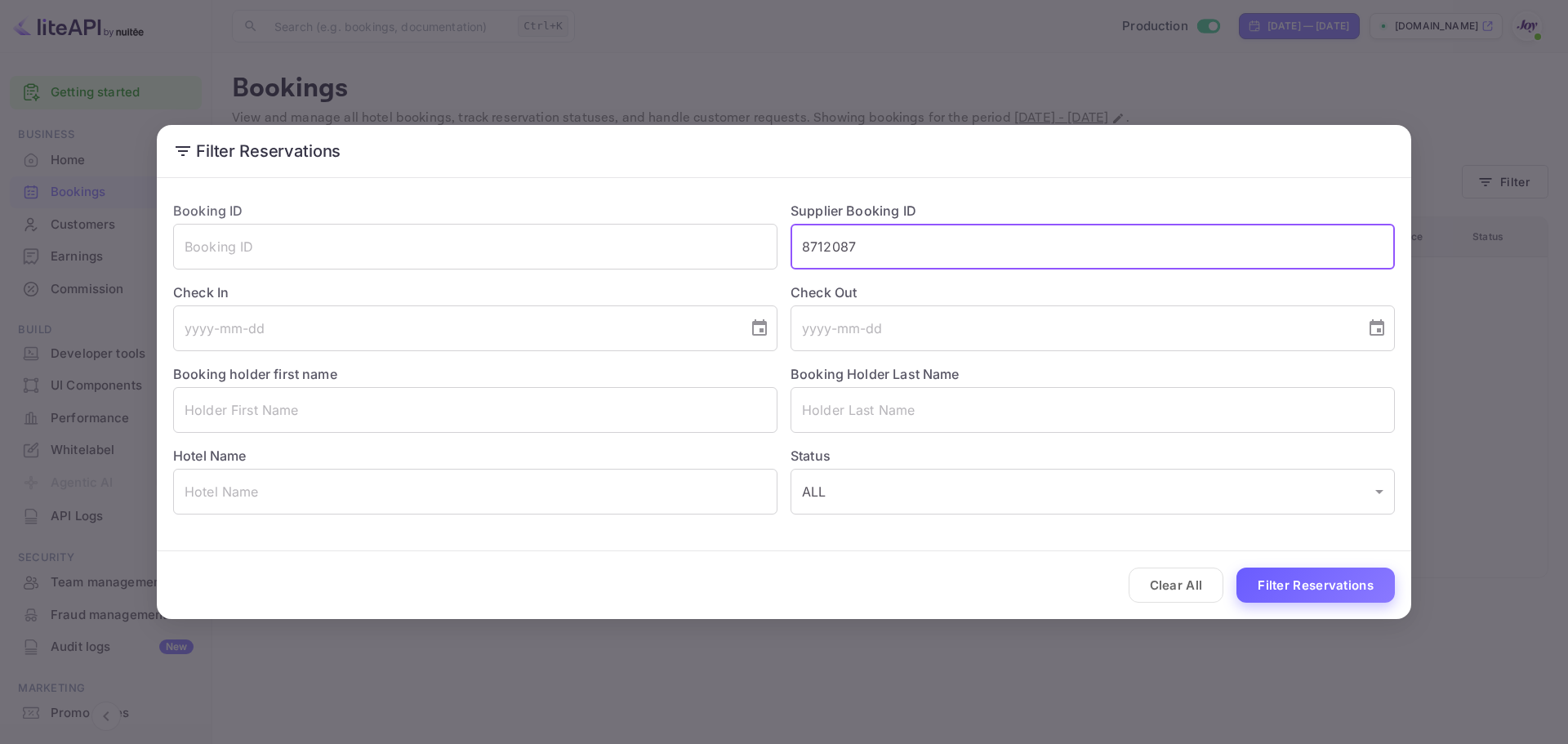
click at [1294, 587] on button "Filter Reservations" at bounding box center [1316, 585] width 159 height 35
drag, startPoint x: 802, startPoint y: 246, endPoint x: 554, endPoint y: 236, distance: 248.2
click at [554, 236] on div "Booking ID ​ Supplier Booking ID 8712087 ​ Check In ​ Check Out ​ Booking holde…" at bounding box center [778, 351] width 1235 height 327
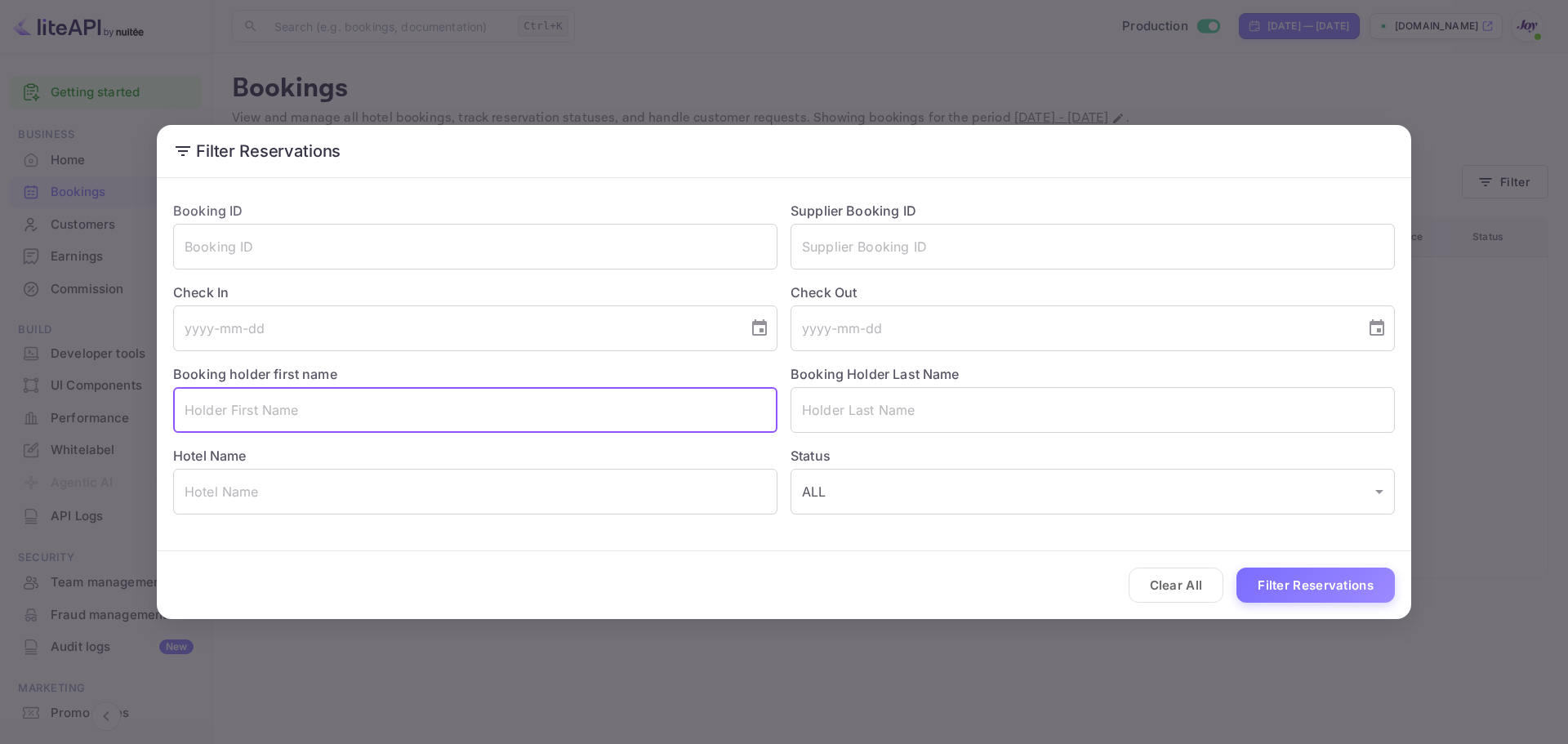
click at [278, 410] on input "text" at bounding box center [475, 410] width 604 height 46
paste input "Marti Aaron"
drag, startPoint x: 268, startPoint y: 411, endPoint x: 220, endPoint y: 412, distance: 48.0
click at [220, 412] on input "Marti Aaron" at bounding box center [475, 410] width 604 height 46
type input "Marti"
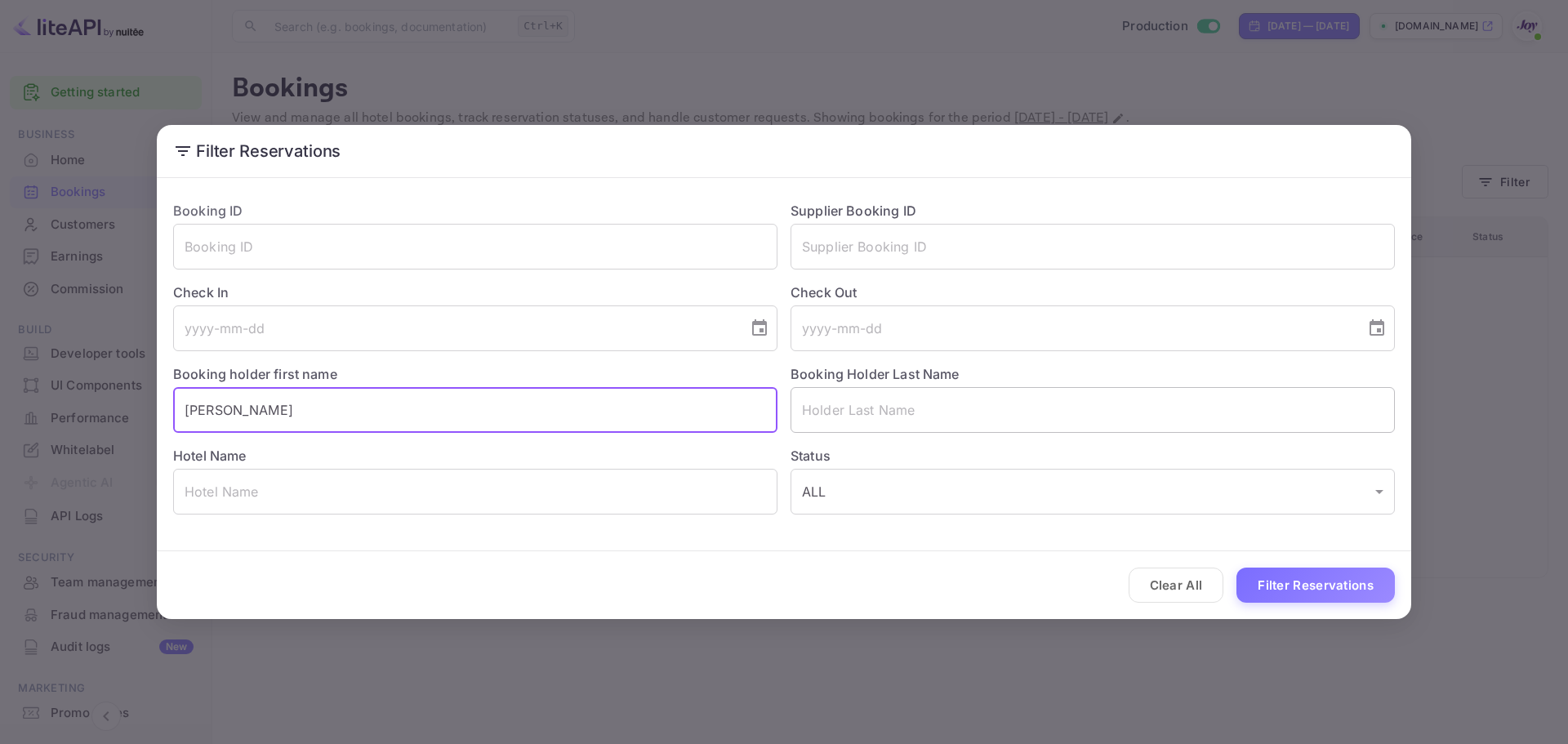
click at [869, 406] on input "text" at bounding box center [1093, 410] width 604 height 46
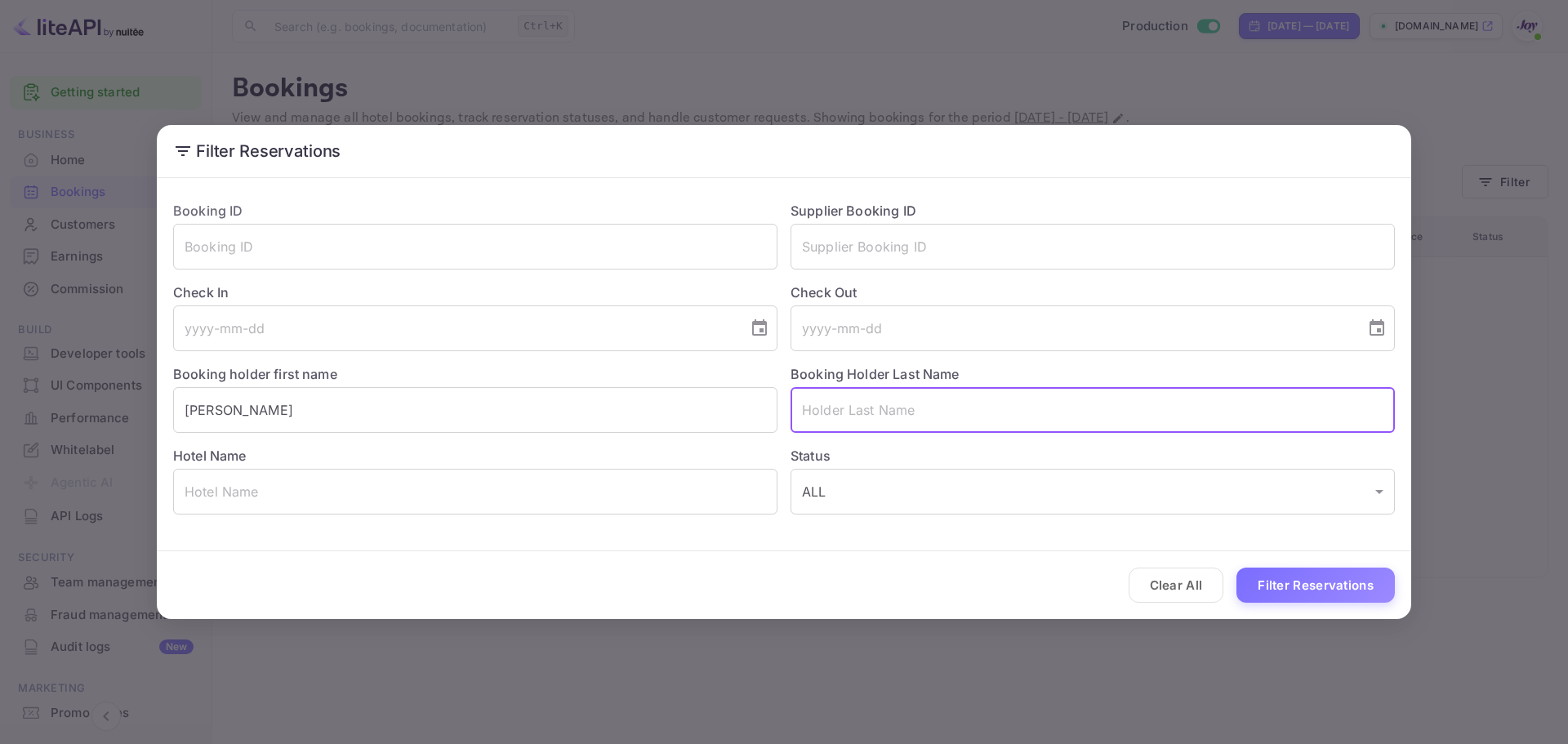
paste input "Aaron"
type input "Aaron"
click at [1341, 595] on button "Filter Reservations" at bounding box center [1316, 585] width 159 height 35
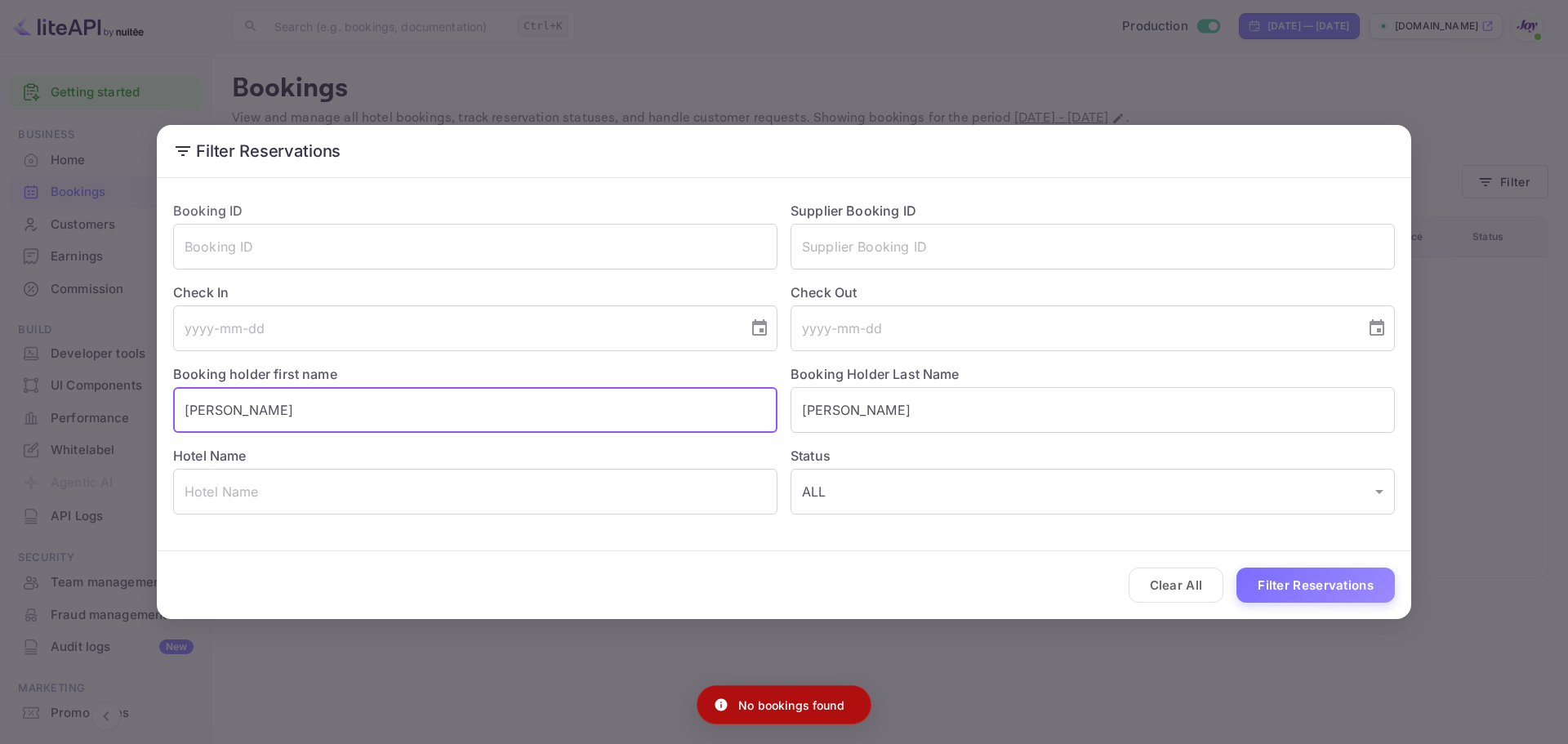
drag, startPoint x: 308, startPoint y: 414, endPoint x: -38, endPoint y: 397, distance: 346.4
click at [0, 397] on html "Getting started Business Home Bookings Customers Earnings Commission New Build …" at bounding box center [784, 372] width 1568 height 744
click at [1325, 581] on button "Filter Reservations" at bounding box center [1316, 585] width 159 height 35
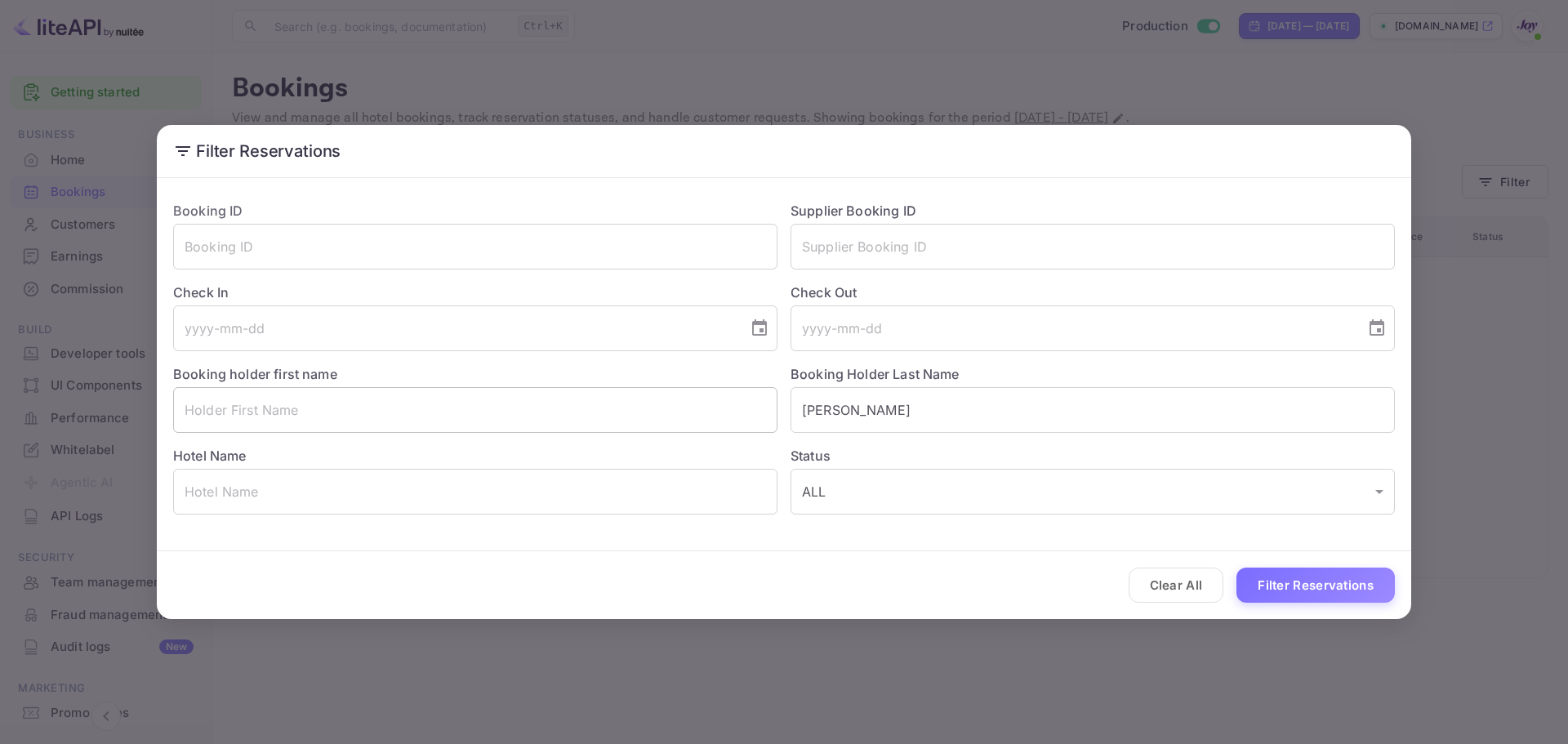
click at [349, 418] on input "text" at bounding box center [475, 410] width 604 height 46
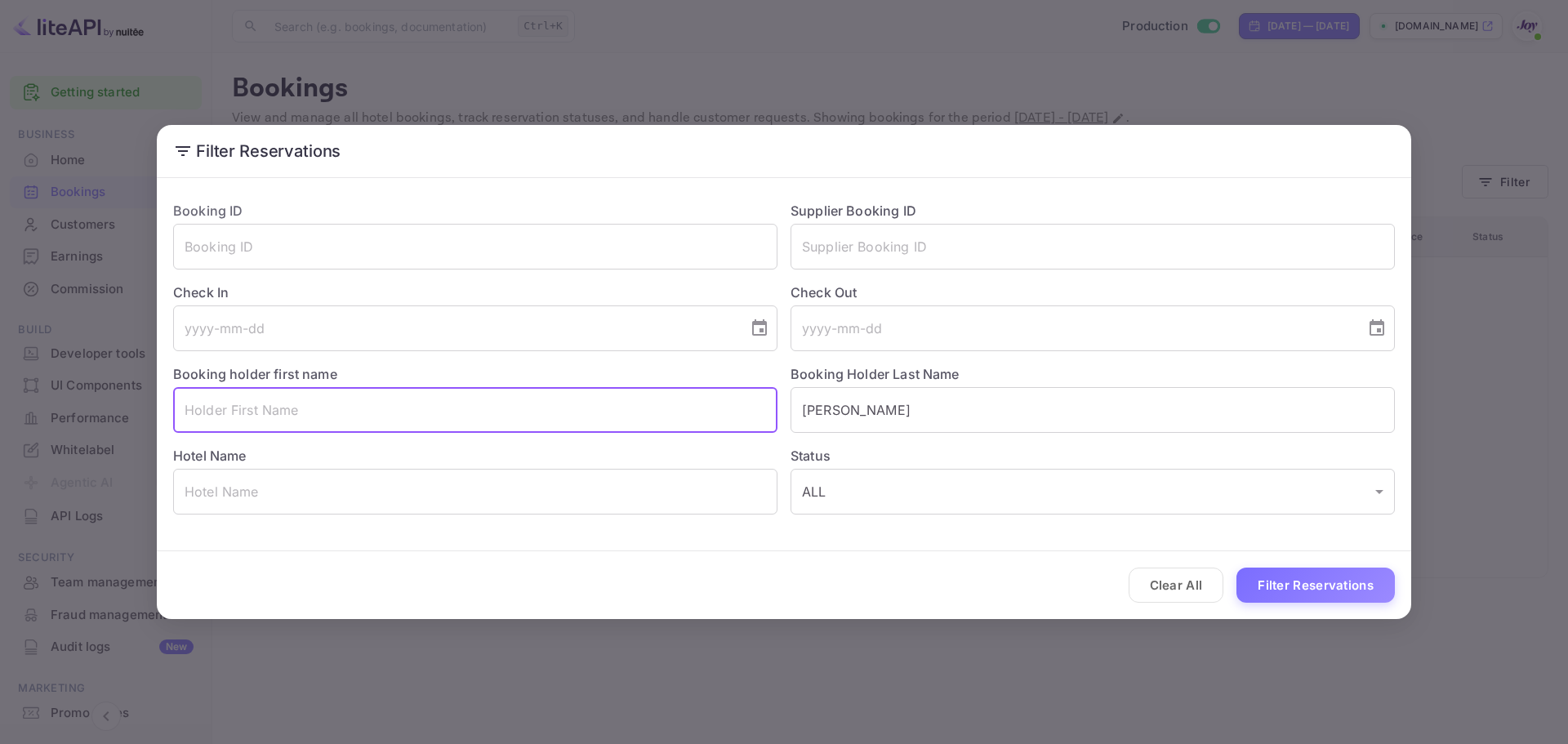
paste input "Bill"
type input "Bill"
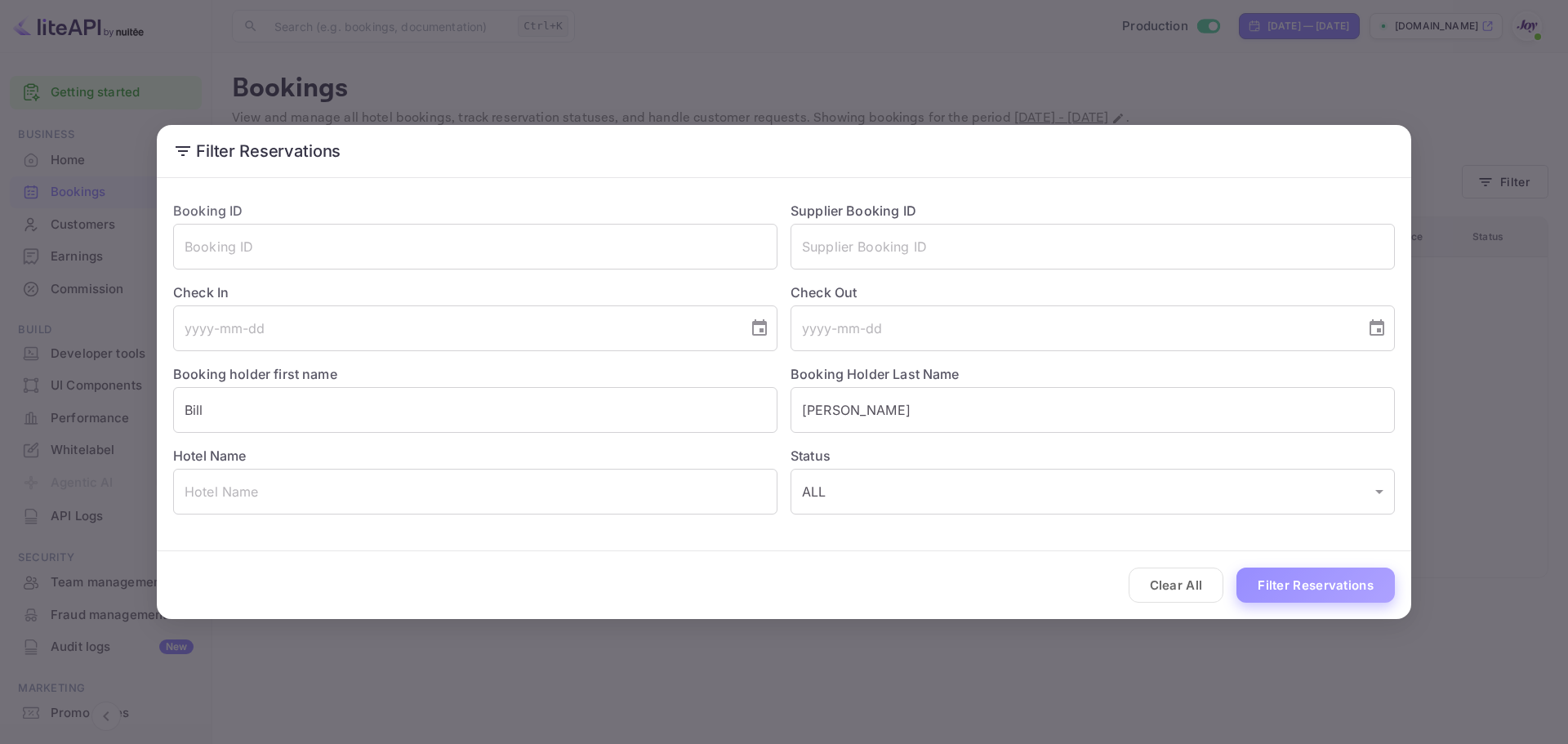
click at [1279, 578] on button "Filter Reservations" at bounding box center [1316, 585] width 159 height 35
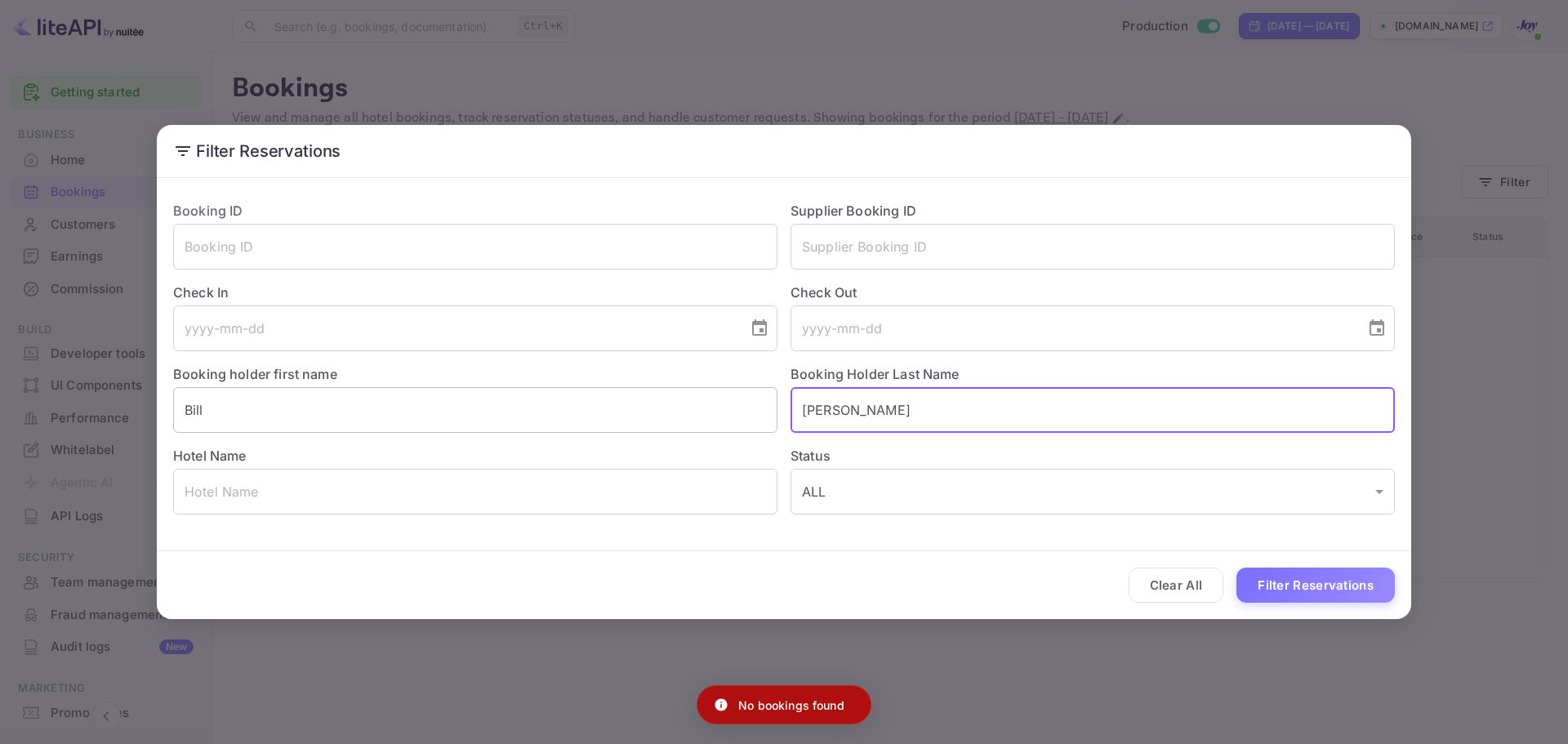
drag, startPoint x: 877, startPoint y: 418, endPoint x: 595, endPoint y: 420, distance: 282.0
click at [595, 420] on div "Booking ID ​ Supplier Booking ID ​ Check In ​ Check Out ​ Booking holder first …" at bounding box center [778, 351] width 1235 height 327
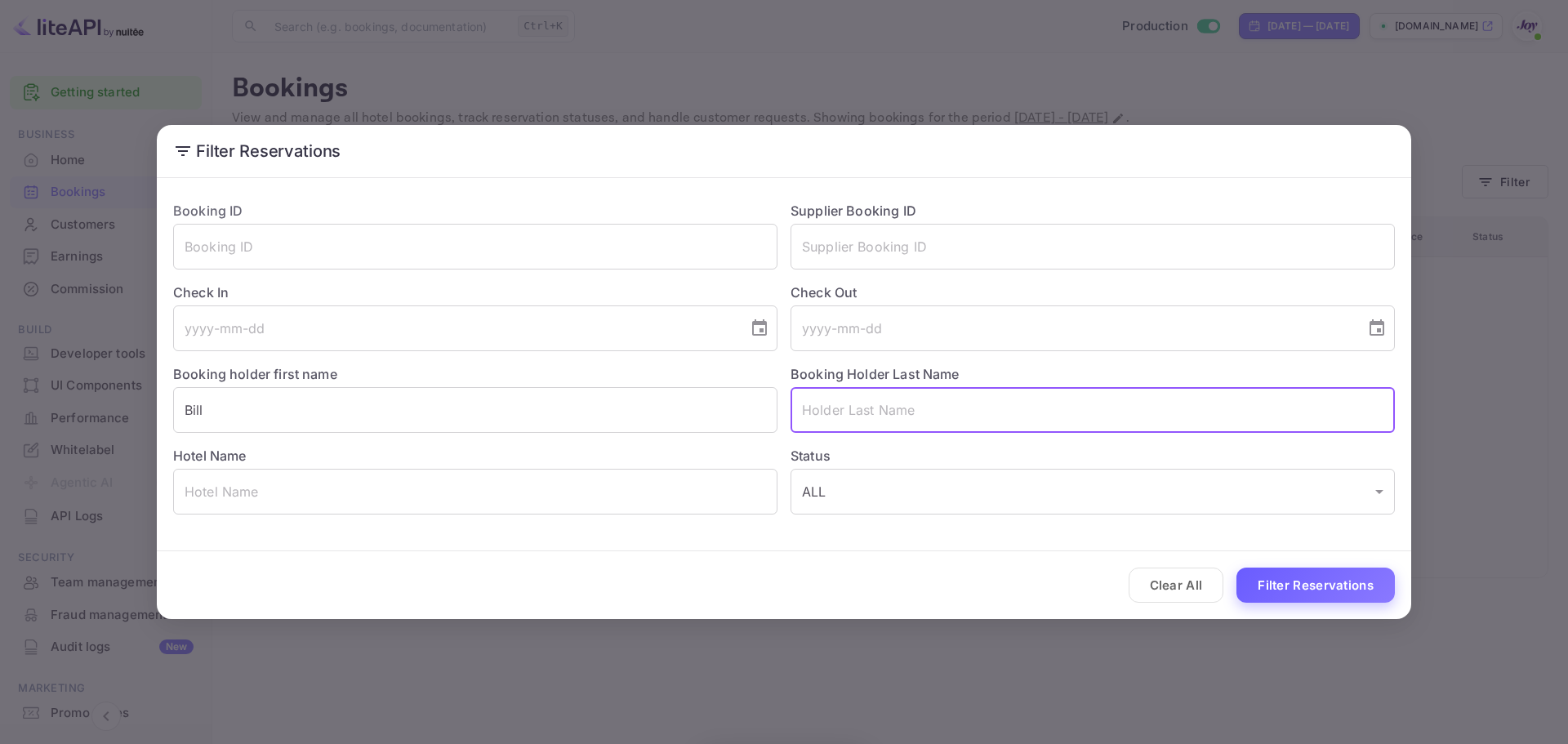
click at [1342, 580] on button "Filter Reservations" at bounding box center [1316, 585] width 159 height 35
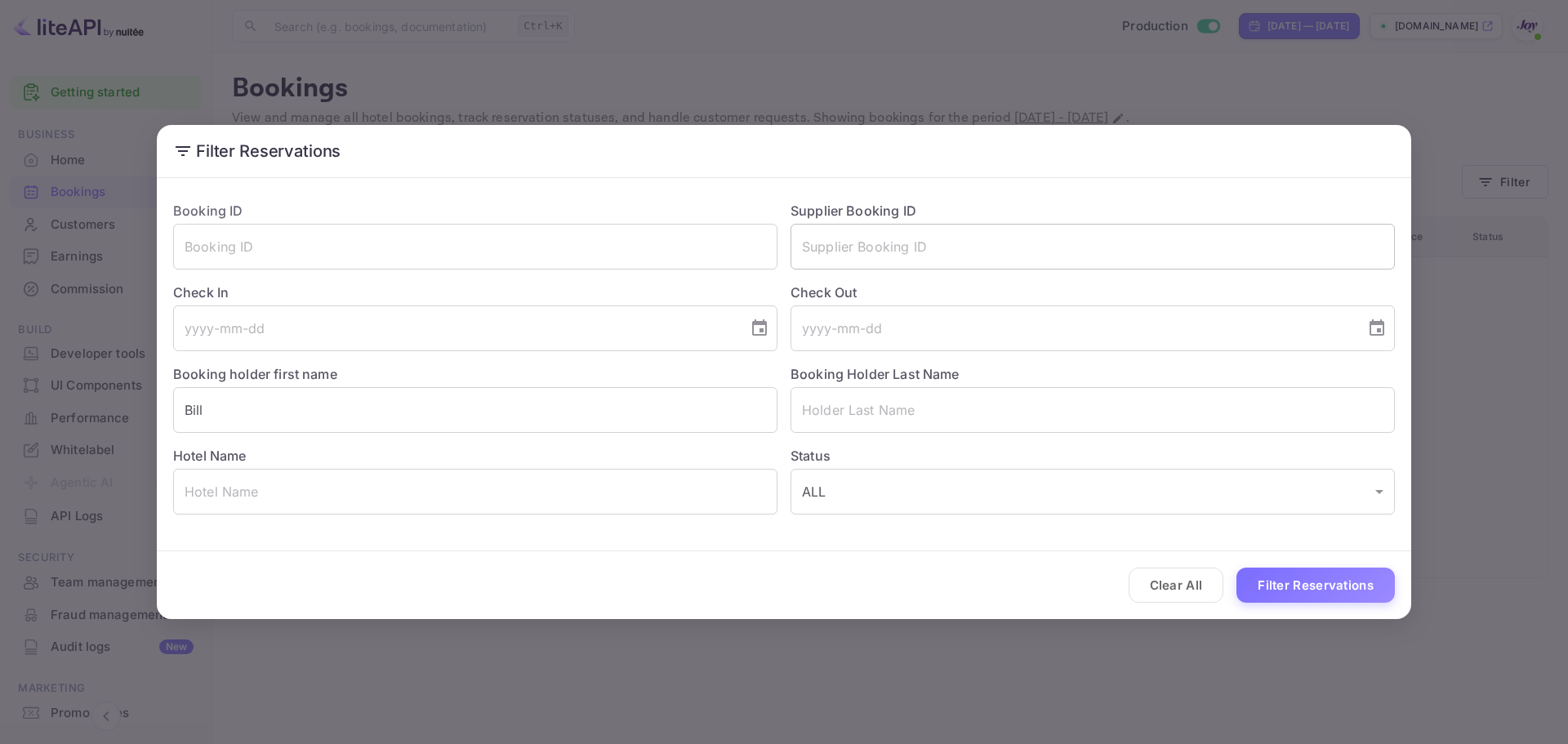
click at [1027, 262] on input "text" at bounding box center [1093, 246] width 604 height 46
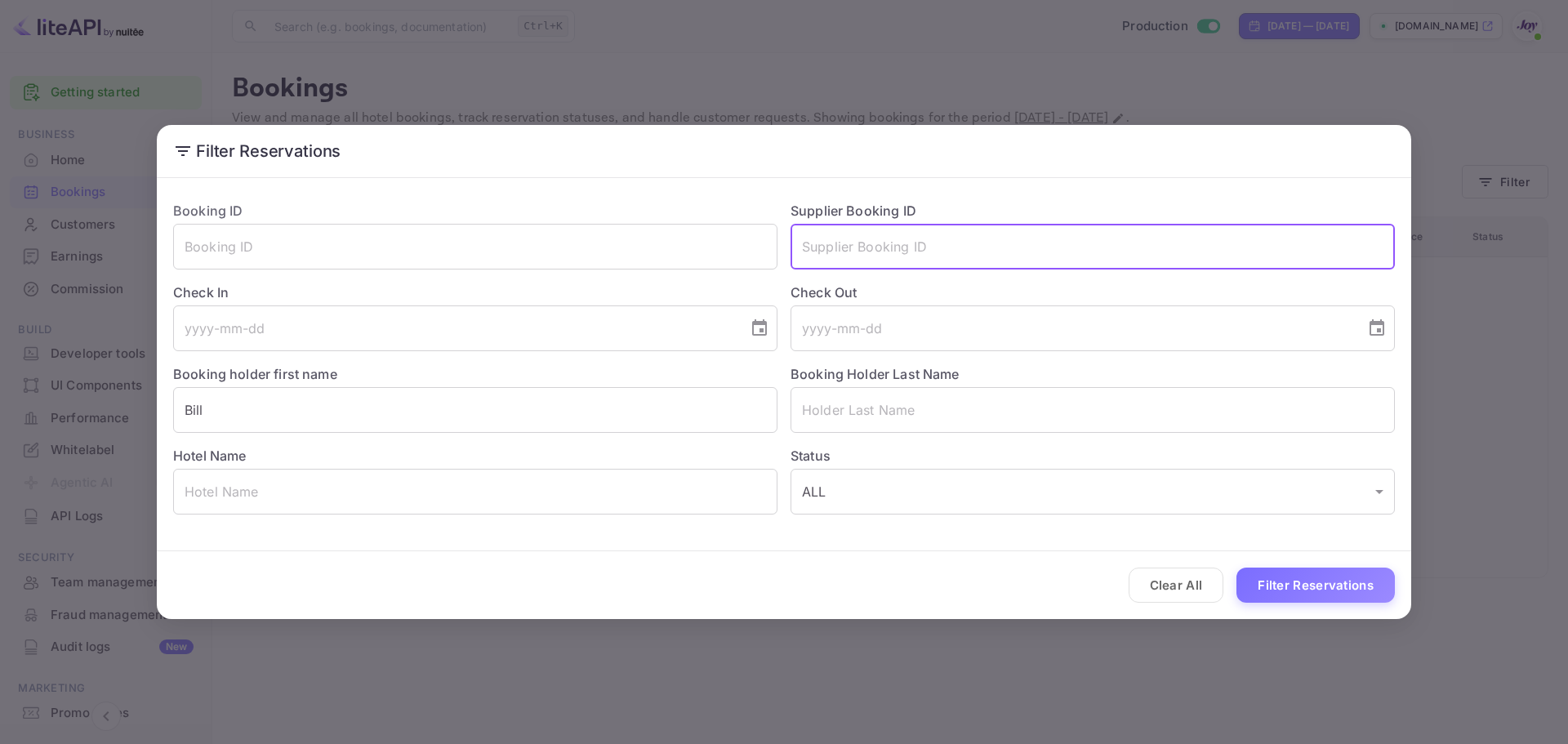
paste input "9435396"
type input "9435396"
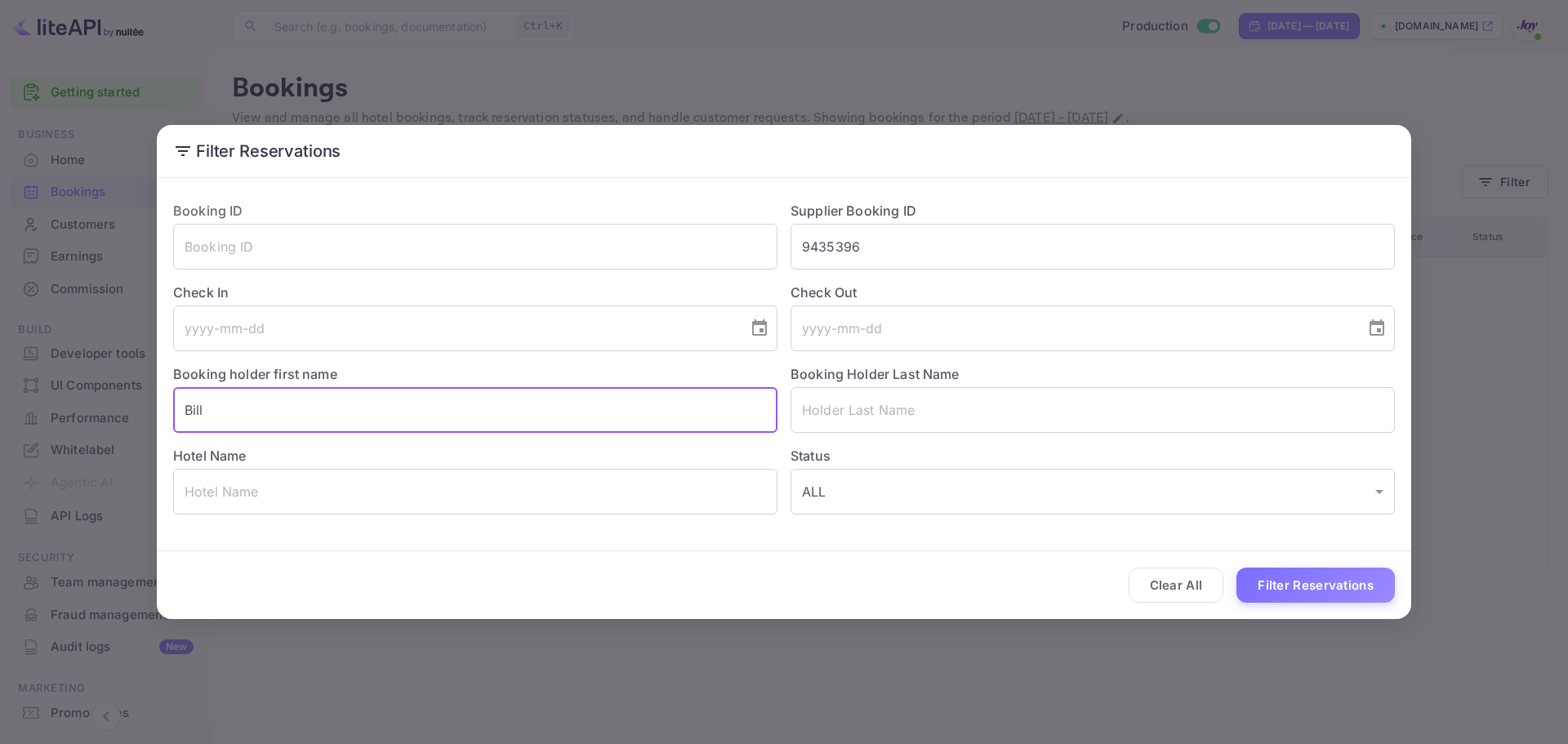
drag, startPoint x: 231, startPoint y: 412, endPoint x: 40, endPoint y: 404, distance: 191.2
click at [40, 404] on div "Filter Reservations Booking ID ​ Supplier Booking ID 9435396 ​ Check In ​ Check…" at bounding box center [784, 372] width 1568 height 744
click at [1294, 590] on button "Filter Reservations" at bounding box center [1316, 585] width 159 height 35
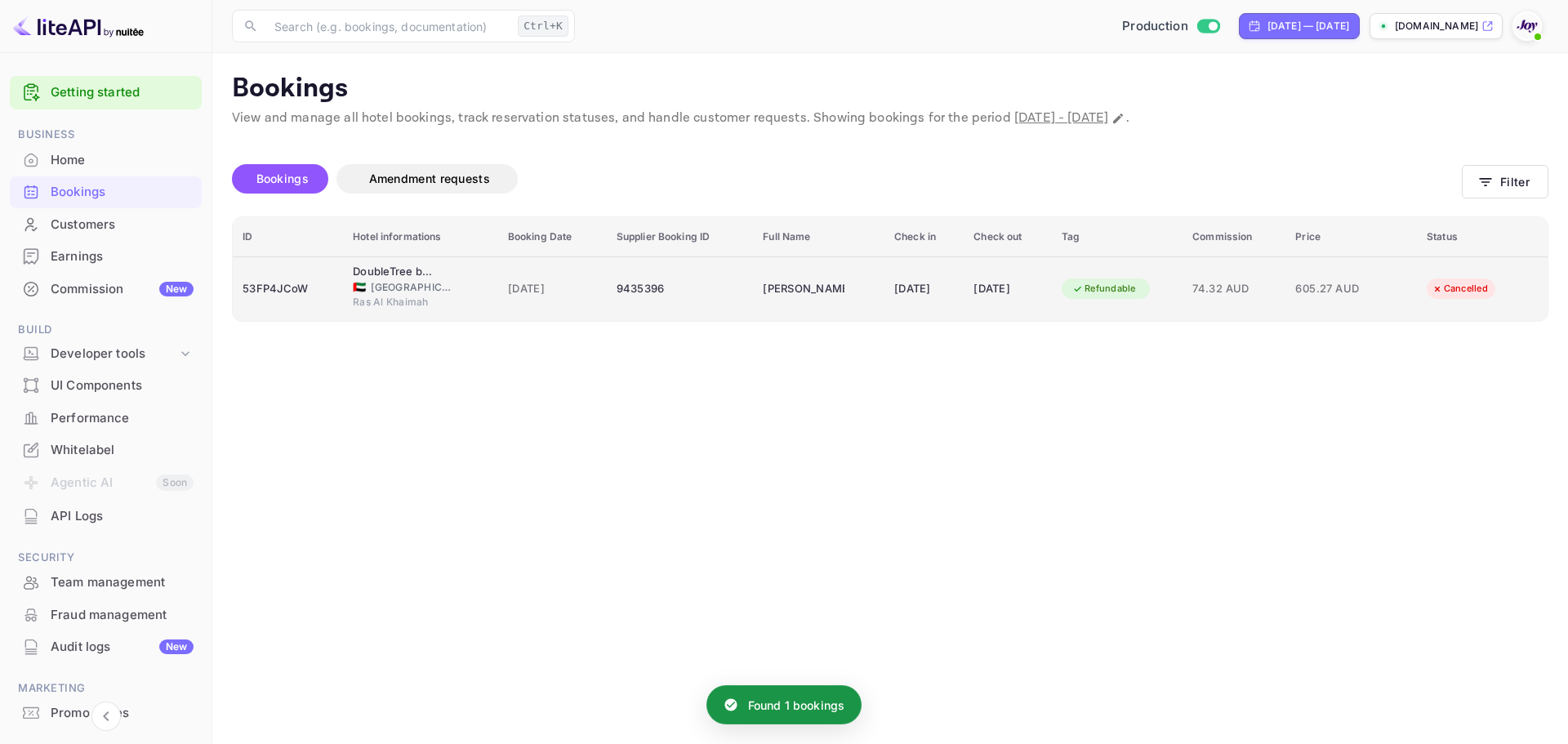
click at [698, 298] on div "9435396" at bounding box center [681, 289] width 128 height 26
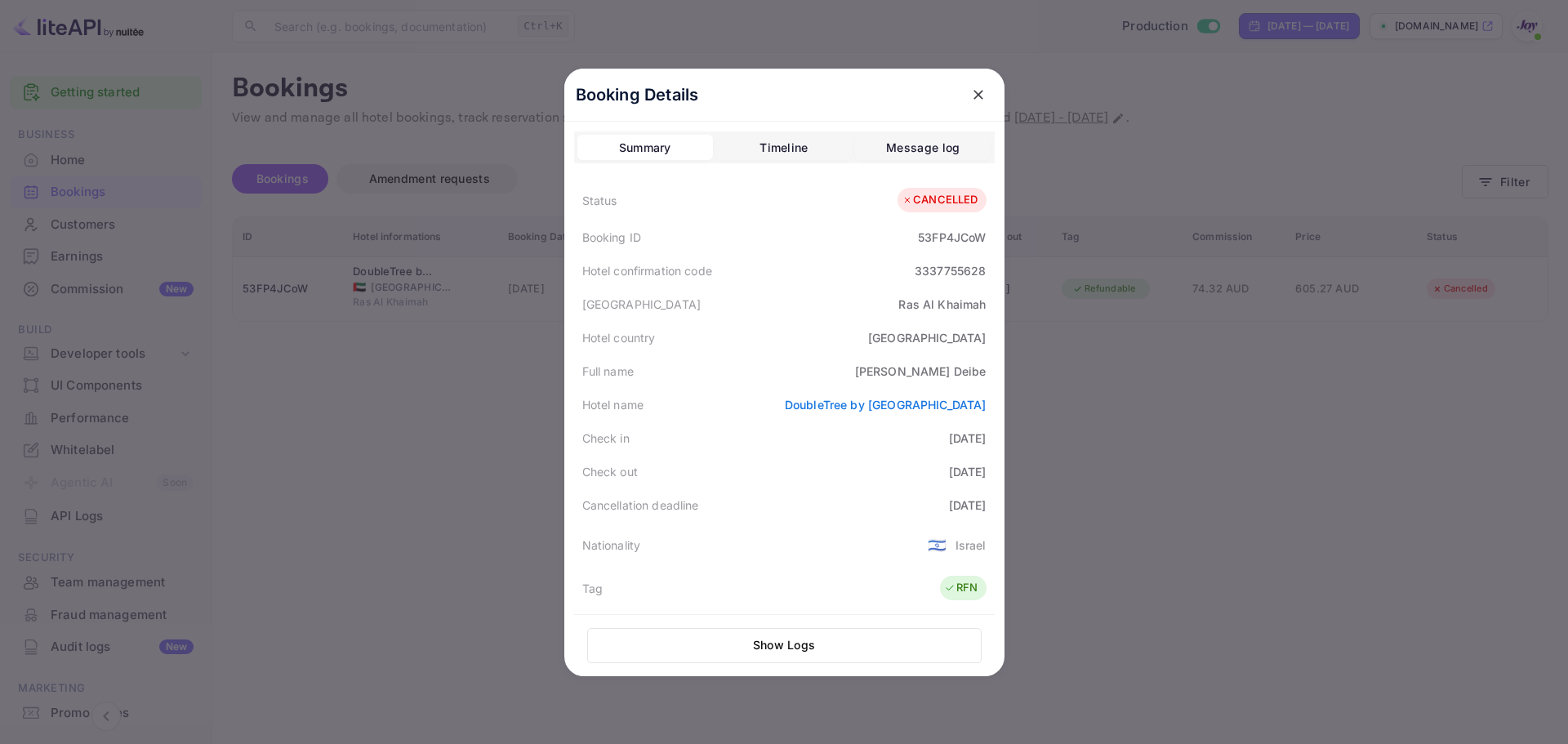
click at [766, 145] on div "Timeline" at bounding box center [784, 148] width 48 height 20
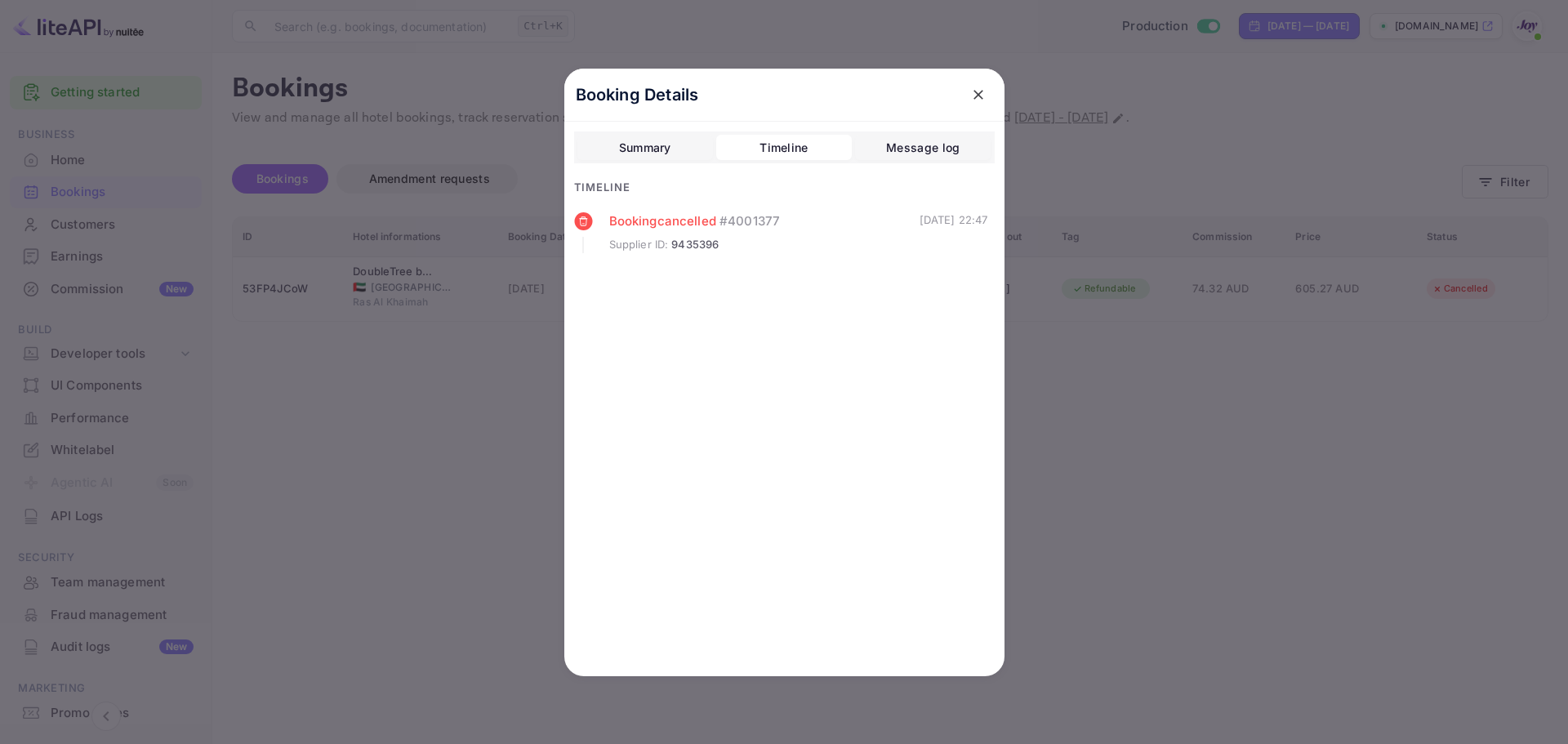
click at [1231, 551] on div at bounding box center [784, 372] width 1568 height 744
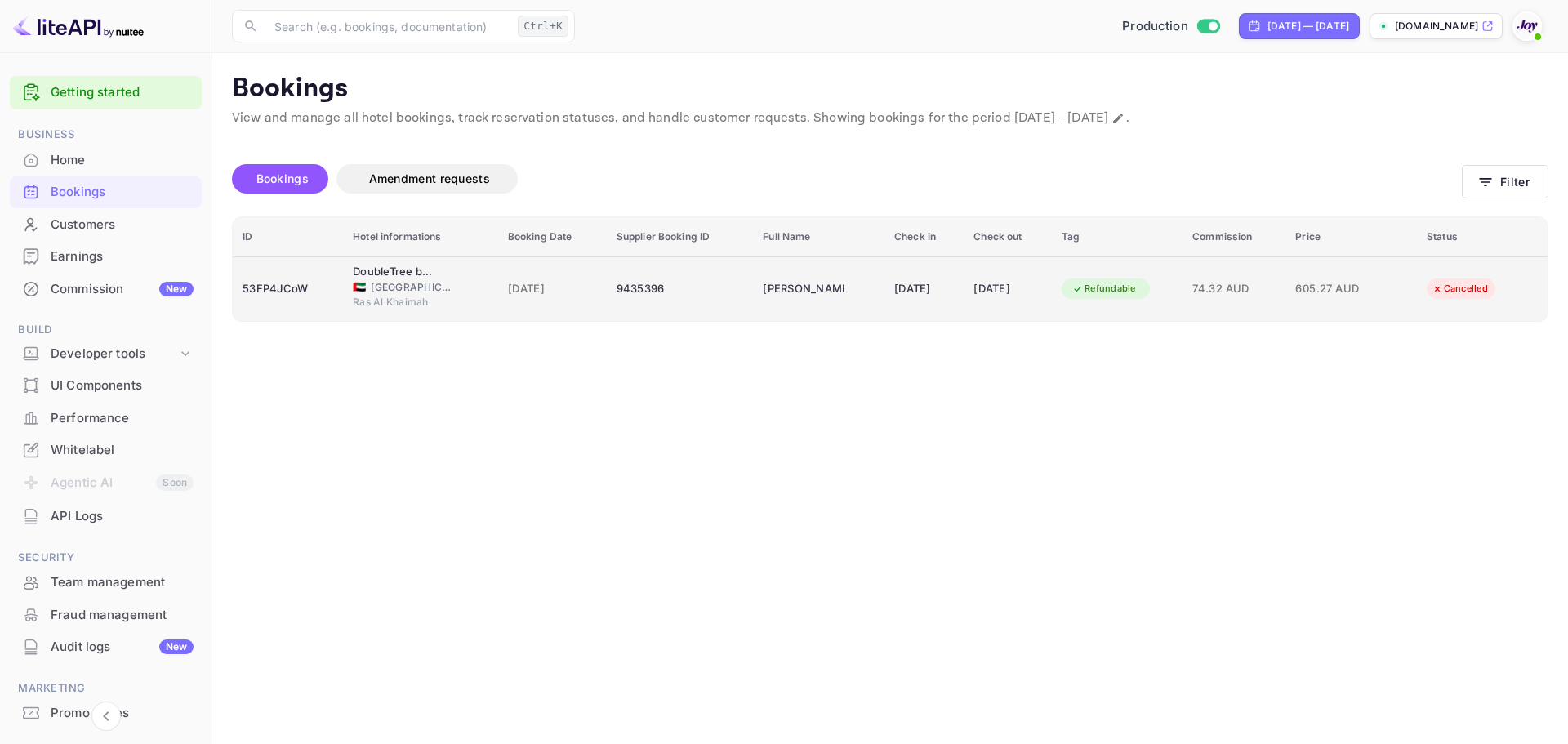
click at [1037, 268] on td "07 Feb 2026" at bounding box center [1008, 288] width 88 height 65
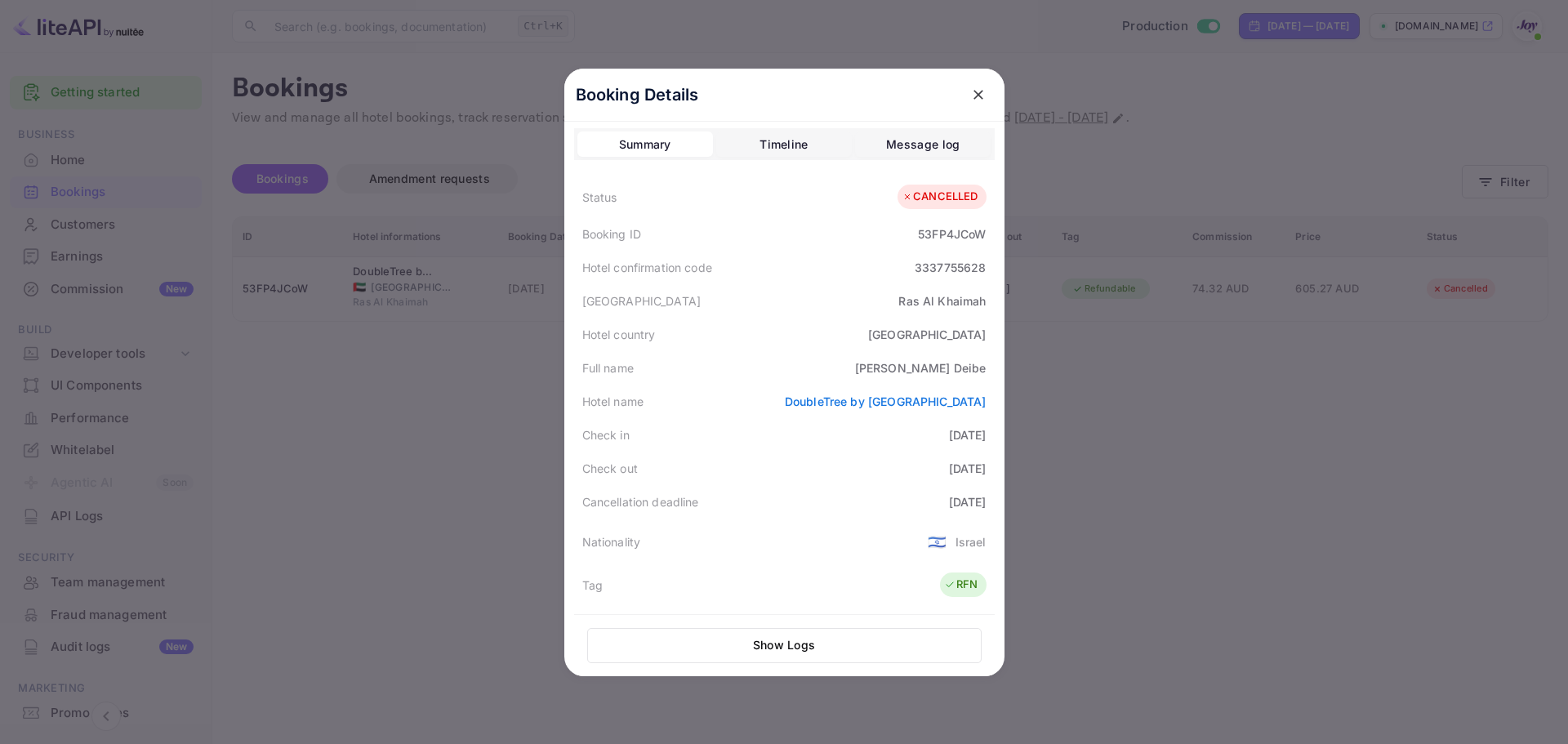
scroll to position [0, 0]
drag, startPoint x: 909, startPoint y: 237, endPoint x: 894, endPoint y: 179, distance: 59.9
click at [987, 234] on div "Booking ID 53FP4JCoW" at bounding box center [784, 237] width 421 height 34
copy div "53FP4JCoW"
drag, startPoint x: 949, startPoint y: 375, endPoint x: 992, endPoint y: 374, distance: 43.0
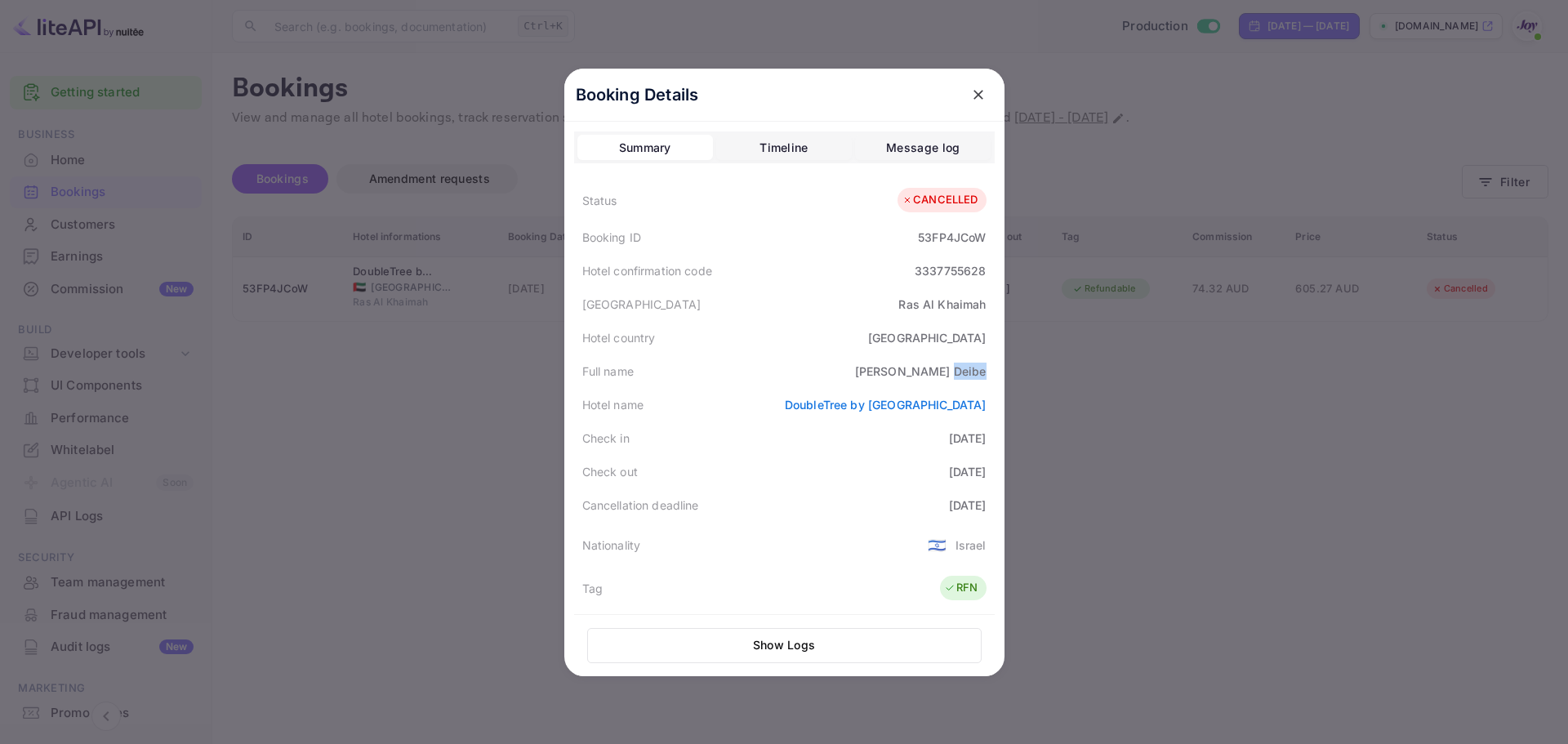
click at [992, 374] on div "Booking Details Summary Timeline Message log Status CANCELLED Booking ID 53FP4J…" at bounding box center [784, 373] width 440 height 608
copy div "Deibe"
